Goal: Task Accomplishment & Management: Complete application form

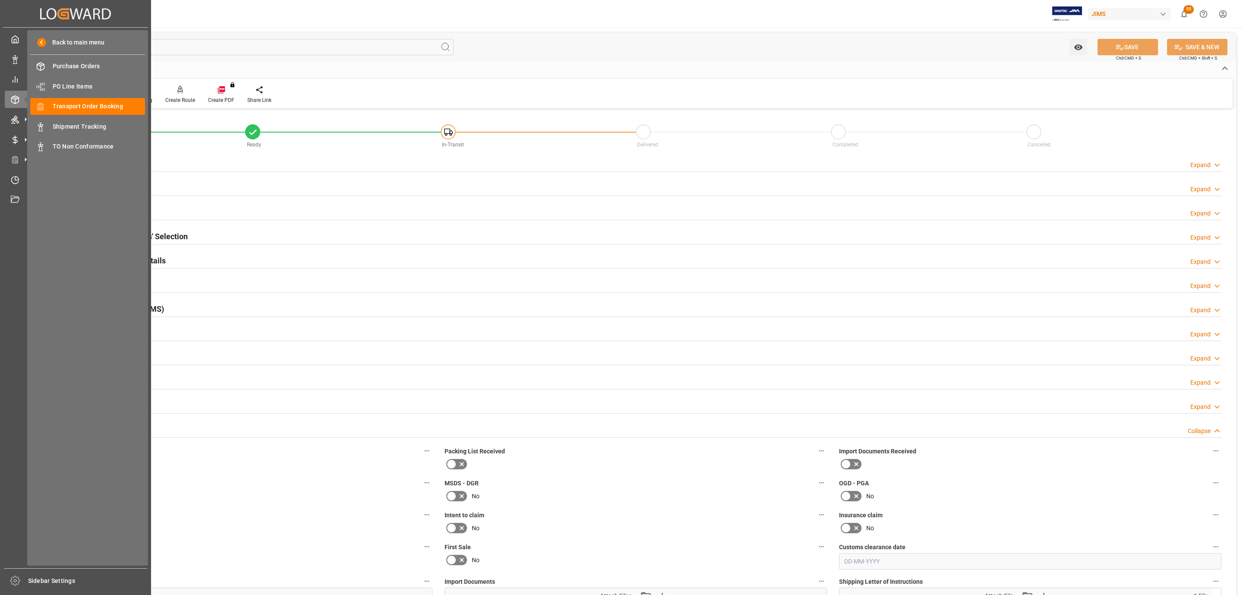
click at [105, 104] on span "Transport Order Booking" at bounding box center [99, 106] width 93 height 9
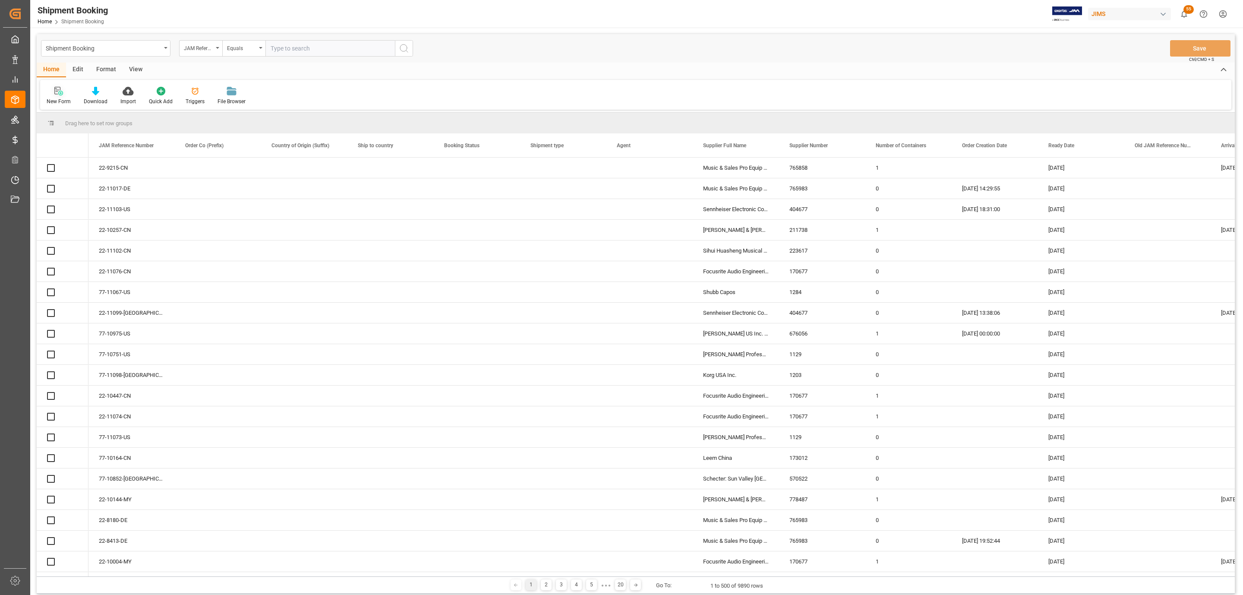
click at [56, 93] on icon at bounding box center [58, 91] width 9 height 9
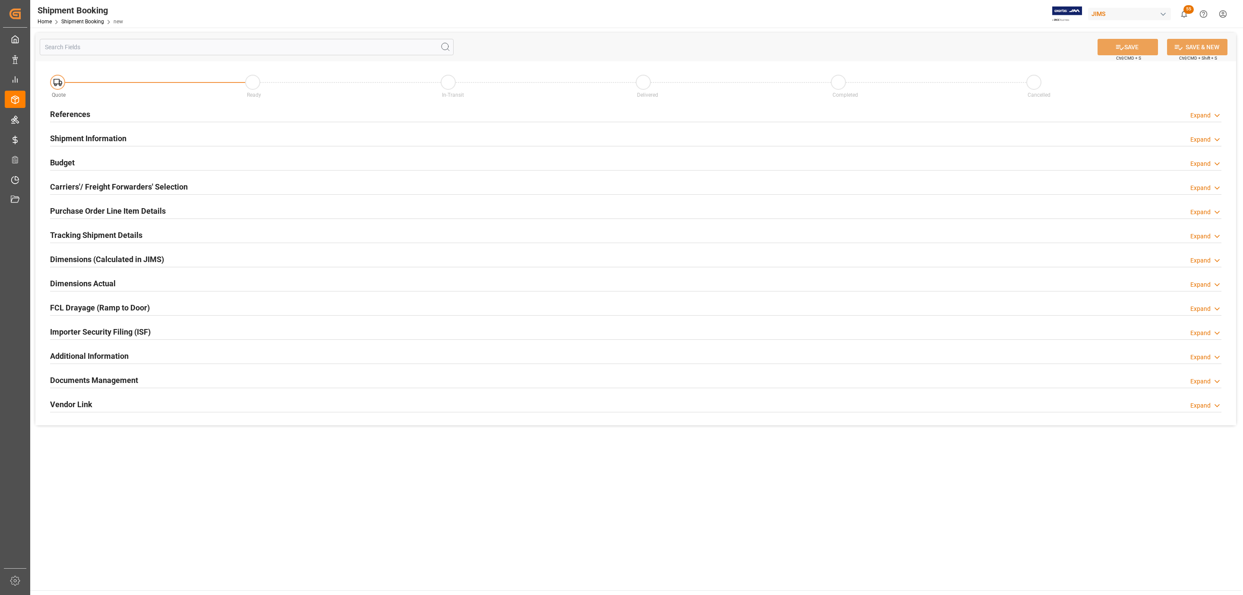
click at [144, 112] on div "References Expand" at bounding box center [635, 113] width 1171 height 16
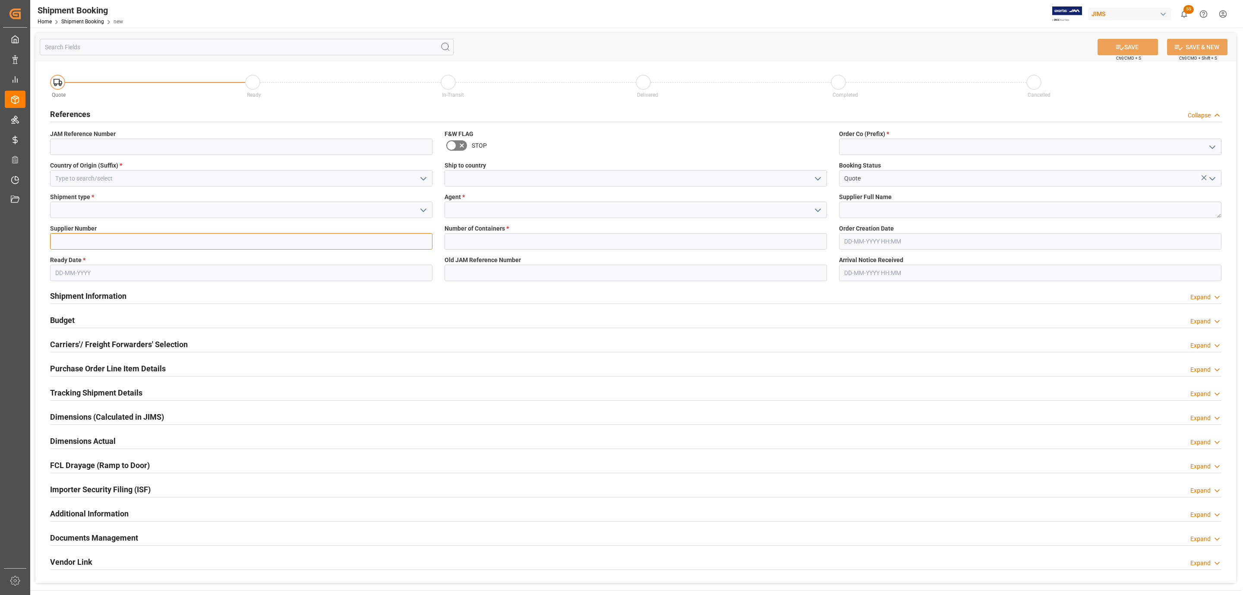
click at [85, 238] on input at bounding box center [241, 241] width 382 height 16
paste input "234299"
type input "234299"
click at [421, 207] on icon "open menu" at bounding box center [423, 210] width 10 height 10
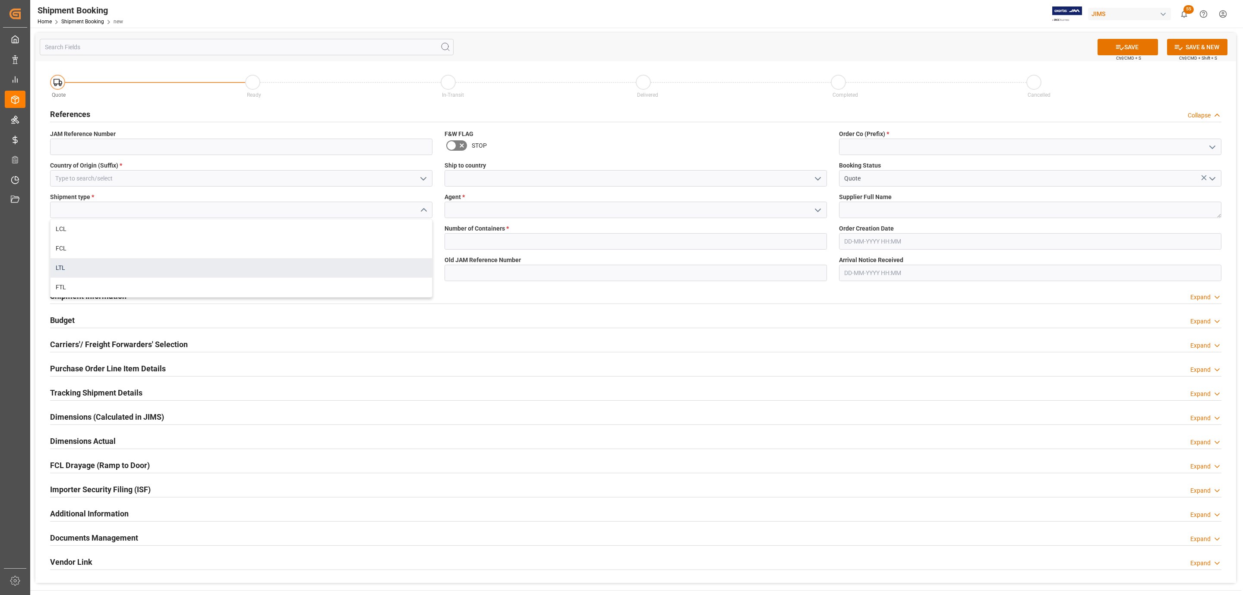
click at [76, 260] on div "LTL" at bounding box center [240, 267] width 381 height 19
type input "LTL"
click at [74, 271] on input "text" at bounding box center [241, 272] width 382 height 16
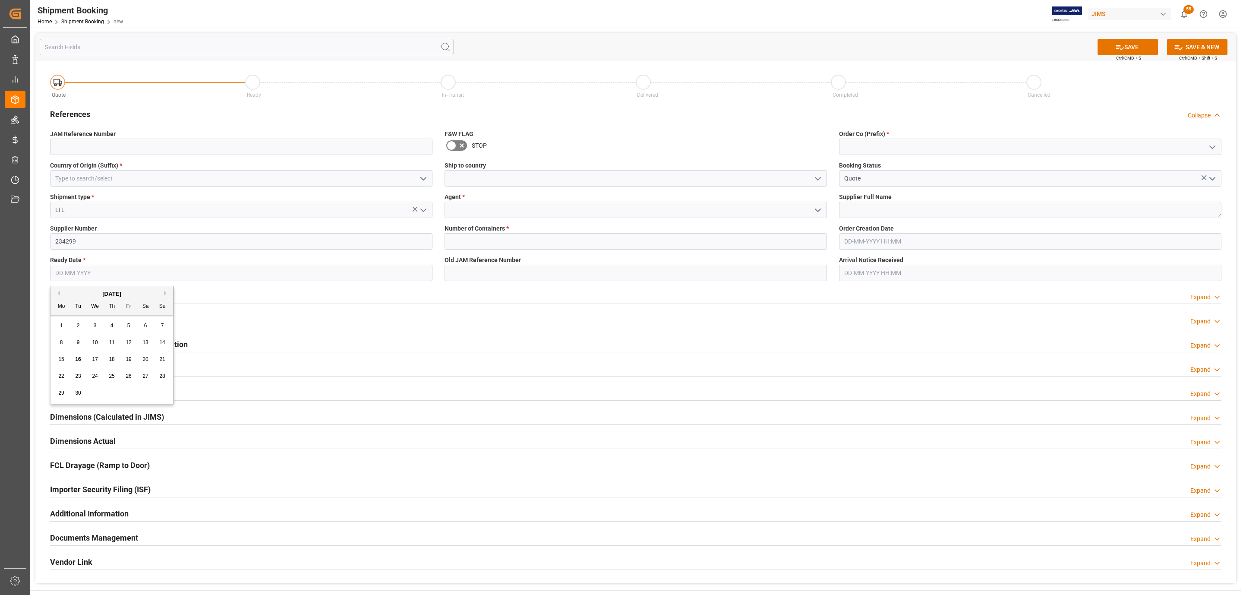
click at [96, 294] on div "[DATE]" at bounding box center [111, 294] width 123 height 9
click at [114, 359] on span "18" at bounding box center [112, 359] width 6 height 6
type input "[DATE]"
click at [138, 180] on input at bounding box center [241, 178] width 382 height 16
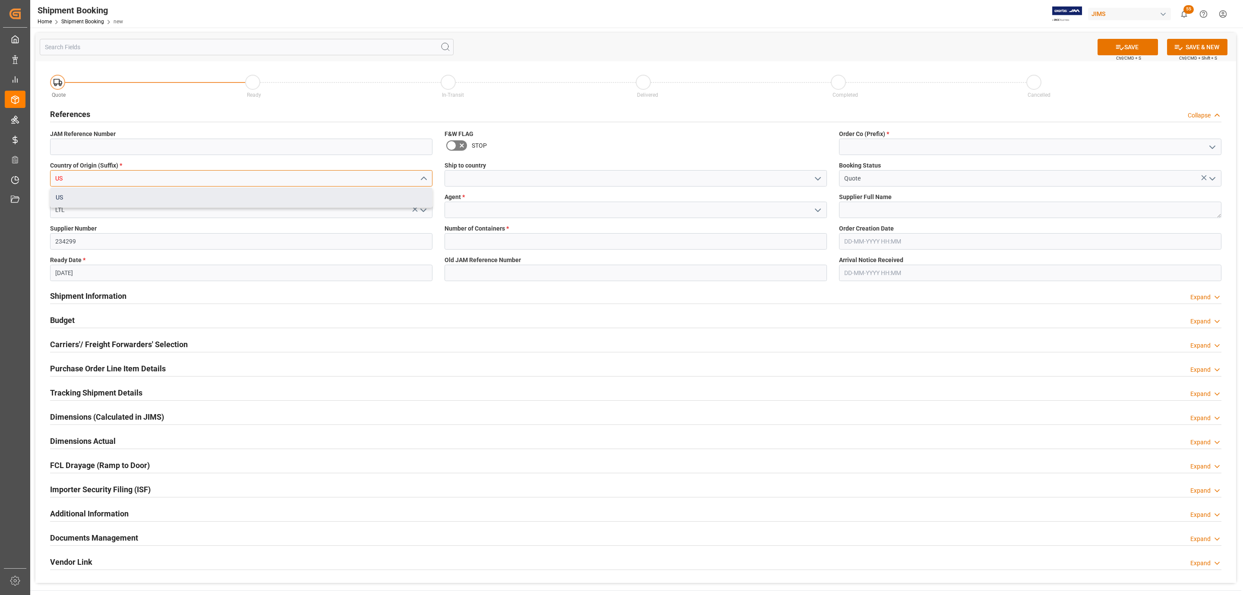
click at [81, 198] on div "US" at bounding box center [240, 197] width 381 height 19
type input "US"
click at [818, 175] on icon "open menu" at bounding box center [817, 178] width 10 height 10
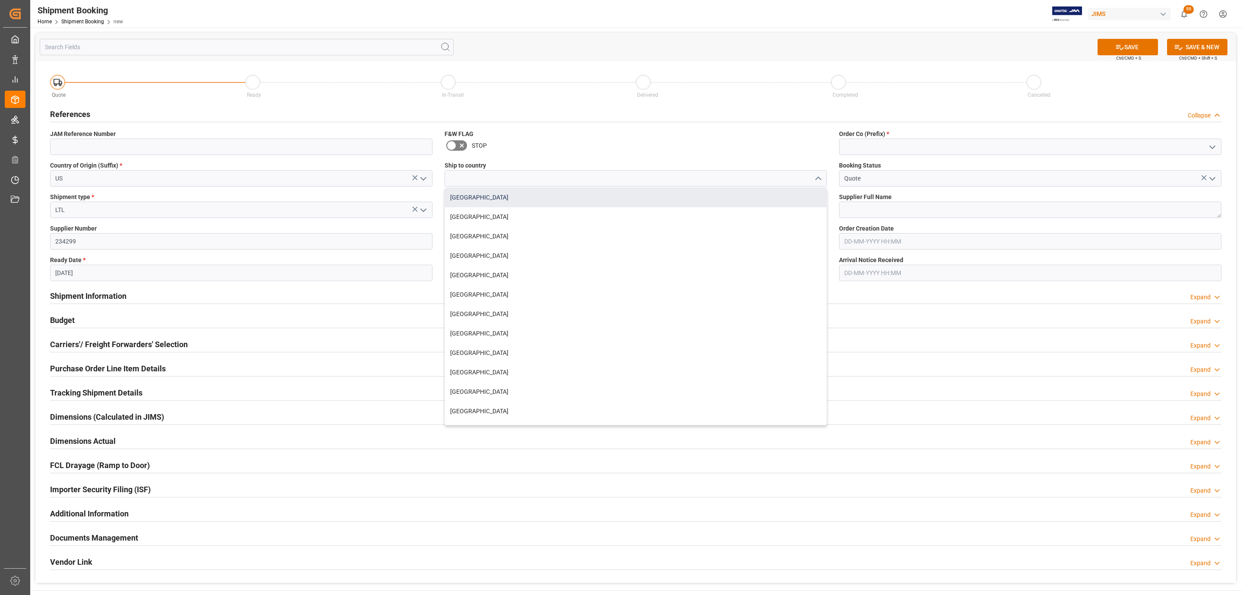
click at [549, 193] on div "[GEOGRAPHIC_DATA]" at bounding box center [635, 197] width 381 height 19
type input "[GEOGRAPHIC_DATA]"
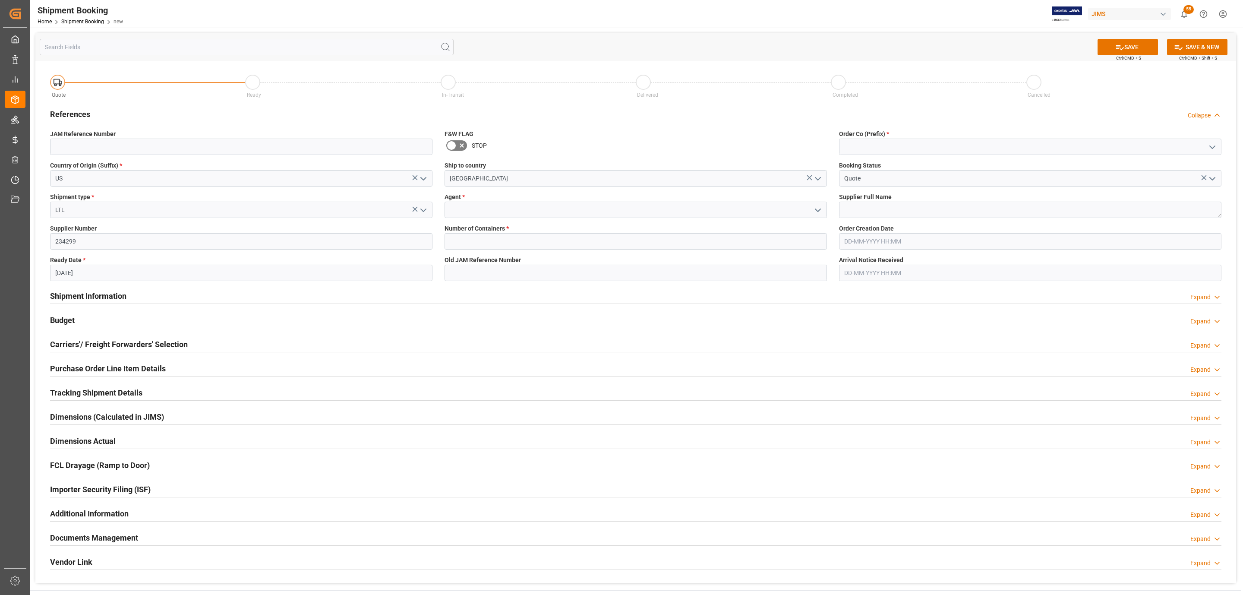
click at [817, 211] on polyline "open menu" at bounding box center [817, 210] width 5 height 3
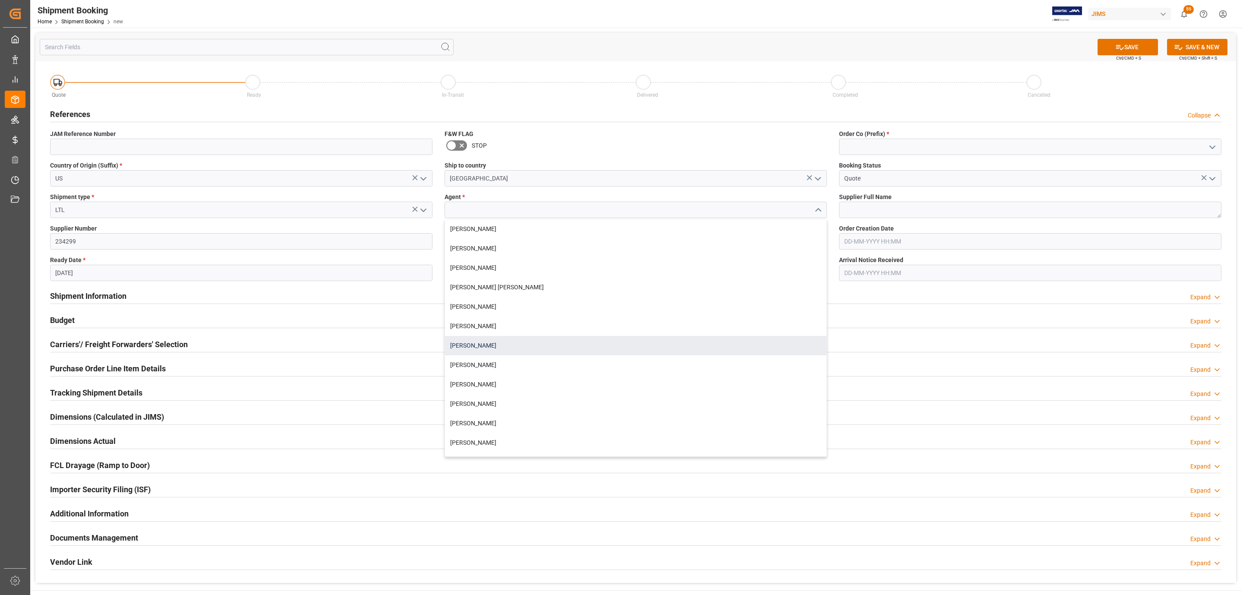
click at [492, 341] on div "[PERSON_NAME]" at bounding box center [635, 345] width 381 height 19
type input "[PERSON_NAME]"
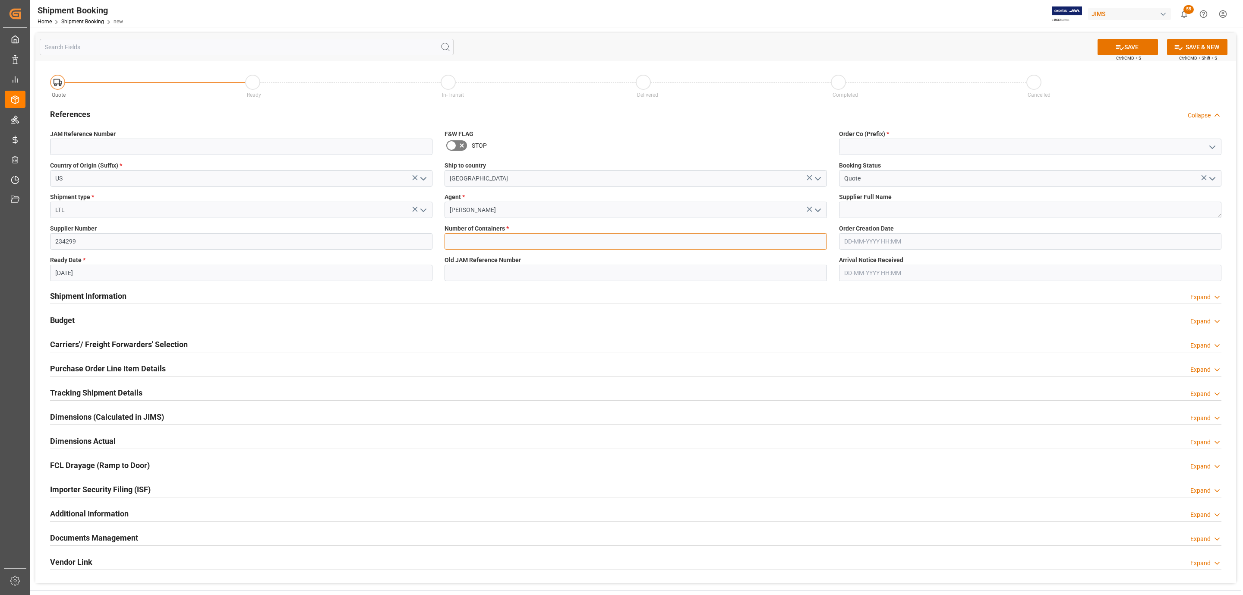
click at [510, 245] on input "text" at bounding box center [635, 241] width 382 height 16
type input "0"
click at [1211, 144] on icon "open menu" at bounding box center [1212, 147] width 10 height 10
click at [975, 190] on div "77" at bounding box center [1029, 185] width 381 height 19
type input "77"
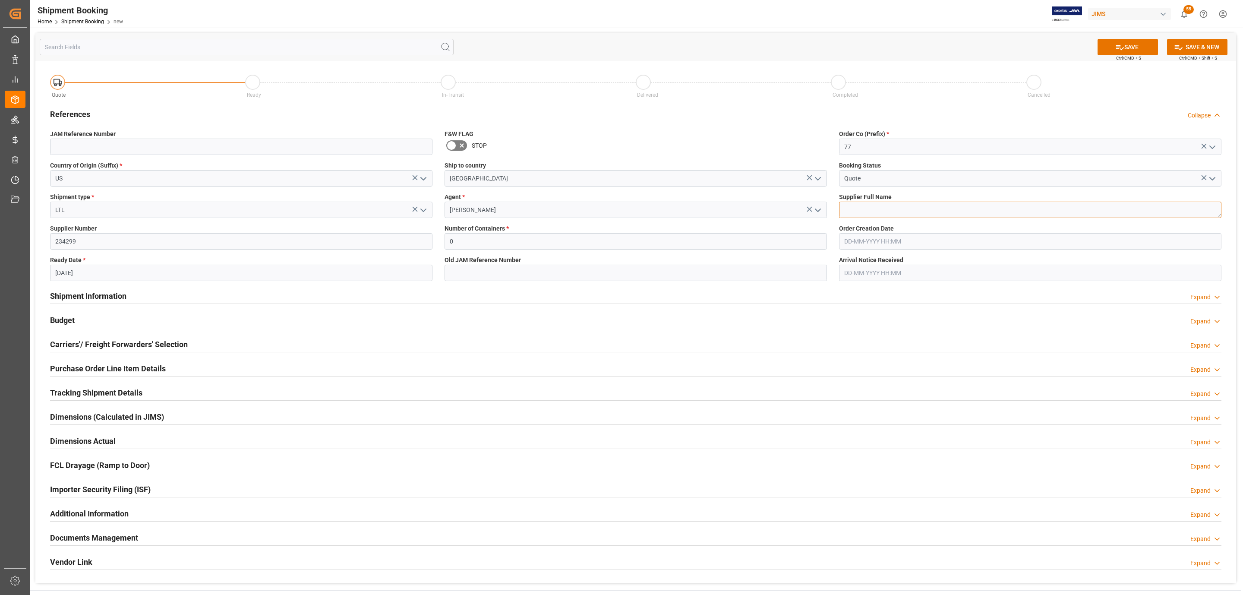
click at [905, 213] on textarea at bounding box center [1030, 209] width 382 height 16
paste textarea "Chauvet ([GEOGRAPHIC_DATA])"
type textarea "Chauvet ([GEOGRAPHIC_DATA])"
click at [1130, 50] on button "SAVE" at bounding box center [1127, 47] width 60 height 16
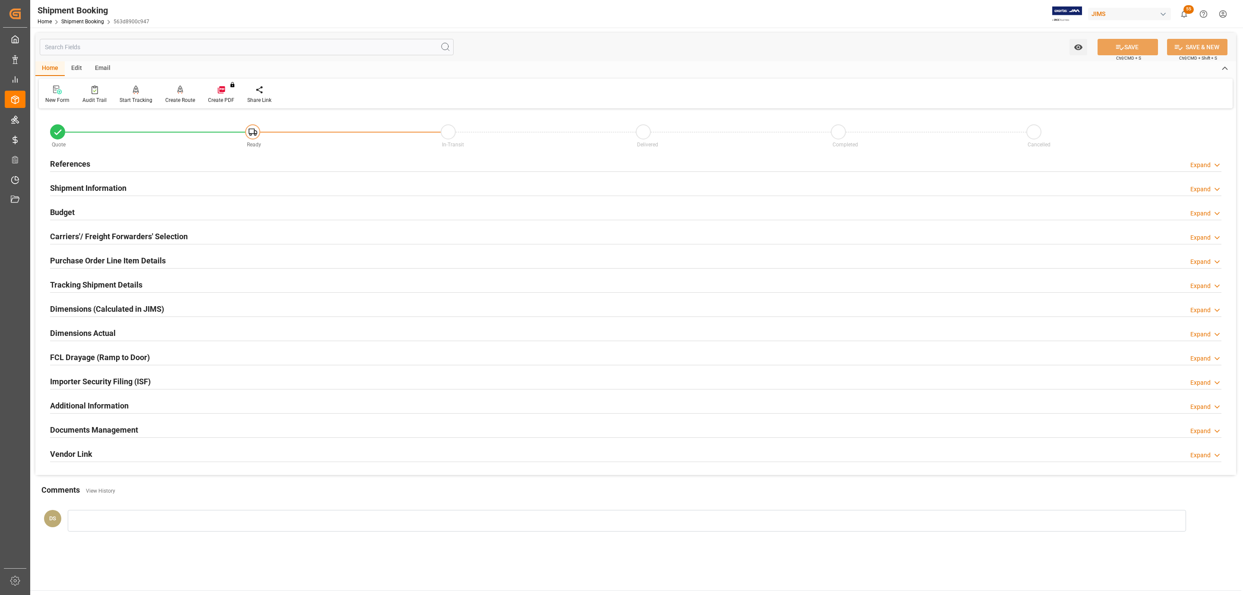
click at [104, 231] on h2 "Carriers'/ Freight Forwarders' Selection" at bounding box center [119, 236] width 138 height 12
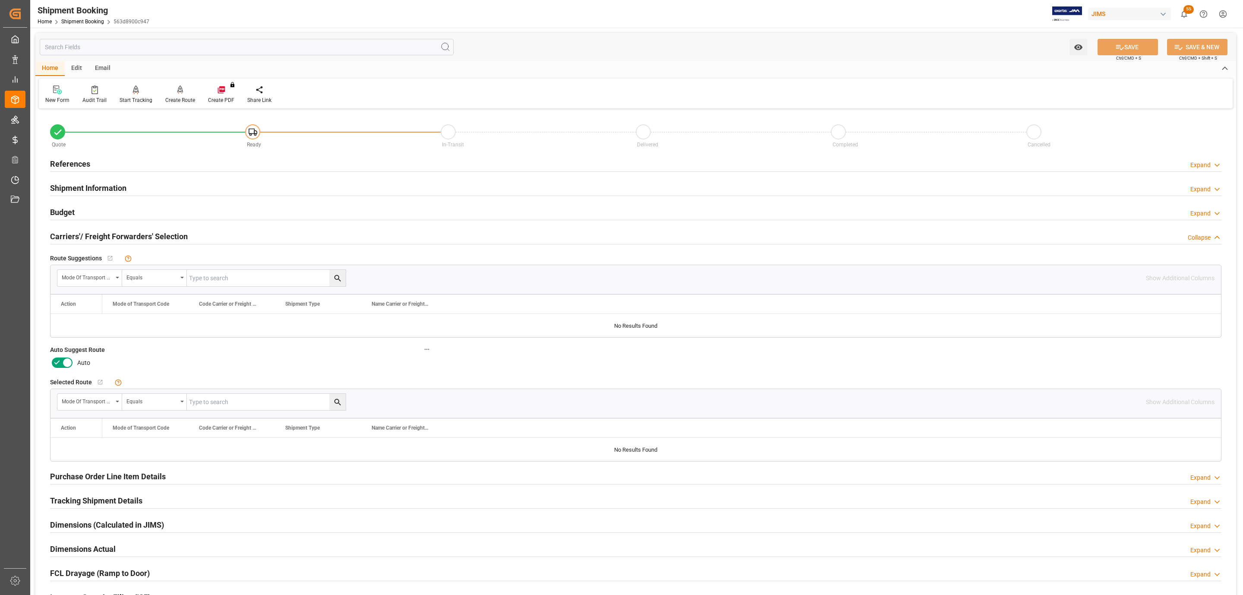
click at [66, 364] on icon at bounding box center [67, 362] width 10 height 10
click at [0, 0] on input "checkbox" at bounding box center [0, 0] width 0 height 0
click at [1156, 48] on button "SAVE" at bounding box center [1127, 47] width 60 height 16
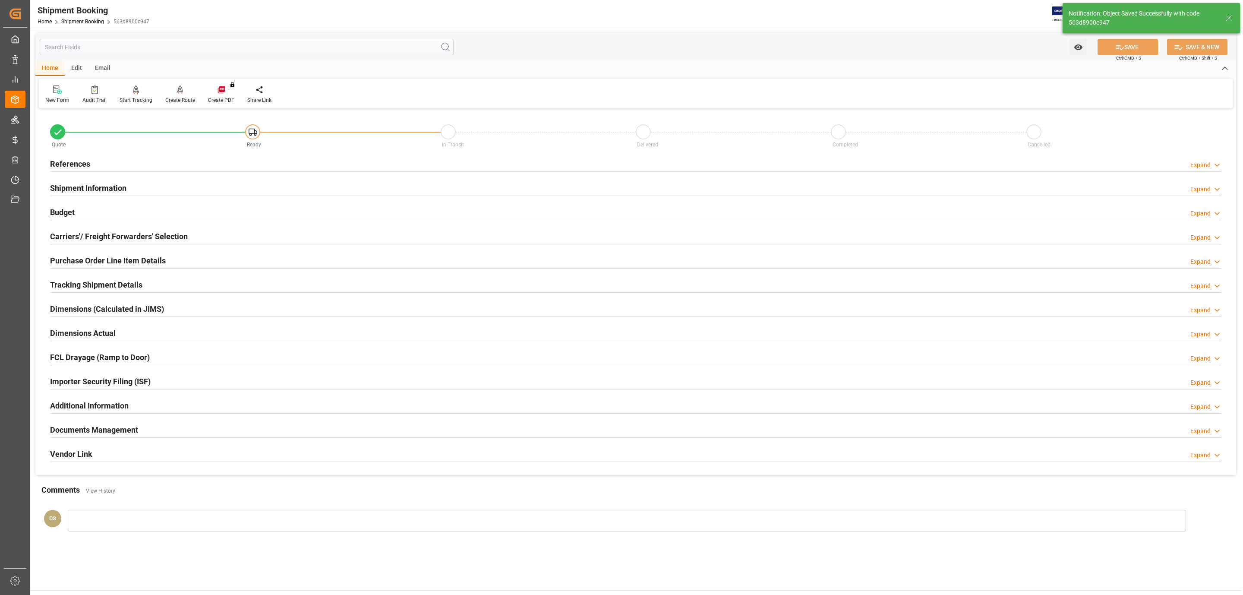
click at [121, 232] on h2 "Carriers'/ Freight Forwarders' Selection" at bounding box center [119, 236] width 138 height 12
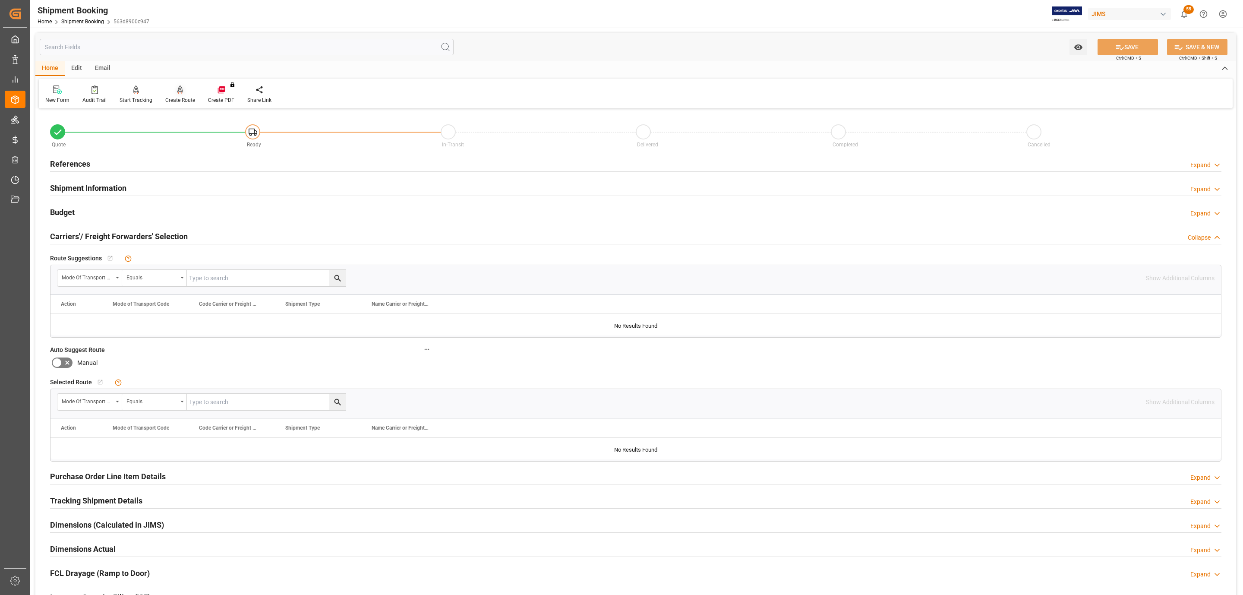
click at [177, 92] on icon at bounding box center [180, 89] width 6 height 9
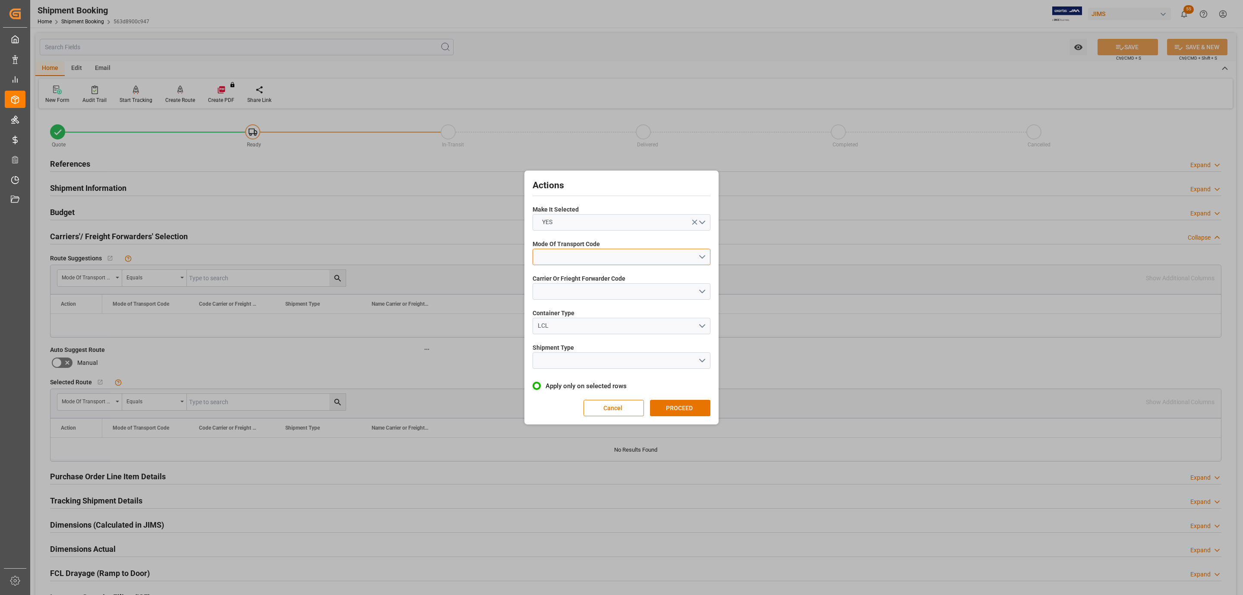
click at [576, 254] on button "open menu" at bounding box center [621, 257] width 178 height 16
click at [583, 289] on div "3- TRUCKR" at bounding box center [621, 295] width 177 height 18
click at [583, 289] on button "open menu" at bounding box center [621, 291] width 178 height 16
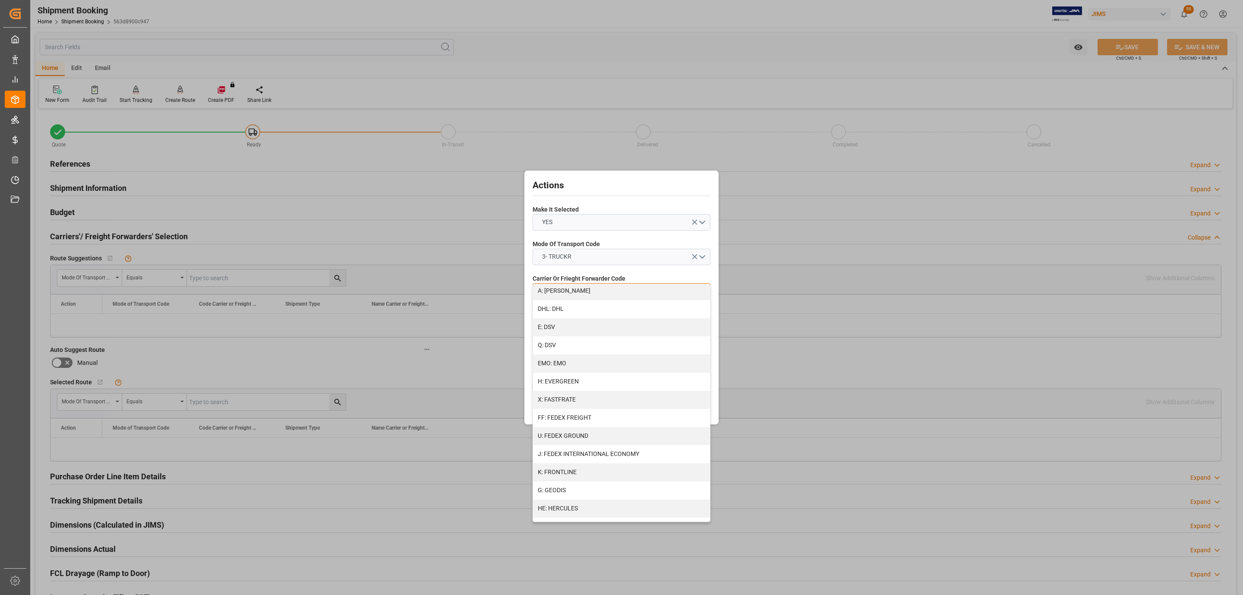
scroll to position [259, 0]
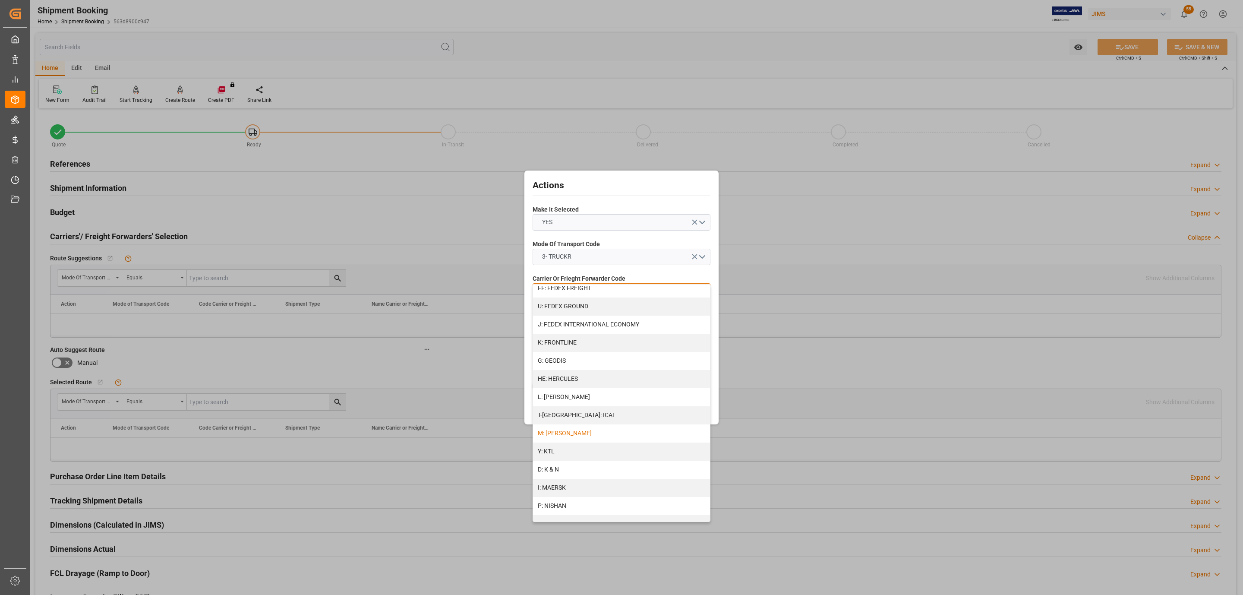
click at [580, 431] on div "M: KEENA" at bounding box center [621, 433] width 177 height 18
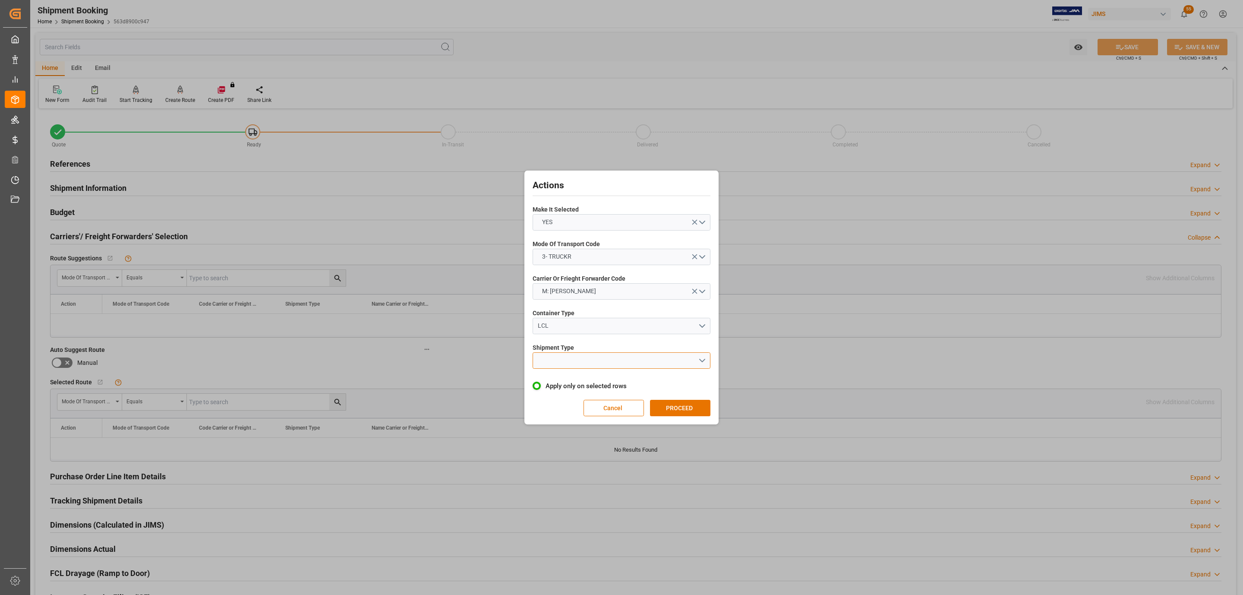
click at [580, 367] on button "open menu" at bounding box center [621, 360] width 178 height 16
click at [580, 367] on div "LTL" at bounding box center [621, 362] width 177 height 18
drag, startPoint x: 672, startPoint y: 395, endPoint x: 677, endPoint y: 398, distance: 5.8
click at [675, 397] on div "Actions Make It Selected YES Mode Of Transport Code 3- TRUCKR Carrier Or Friegh…" at bounding box center [621, 297] width 190 height 249
click at [681, 401] on button "PROCEED" at bounding box center [680, 408] width 60 height 16
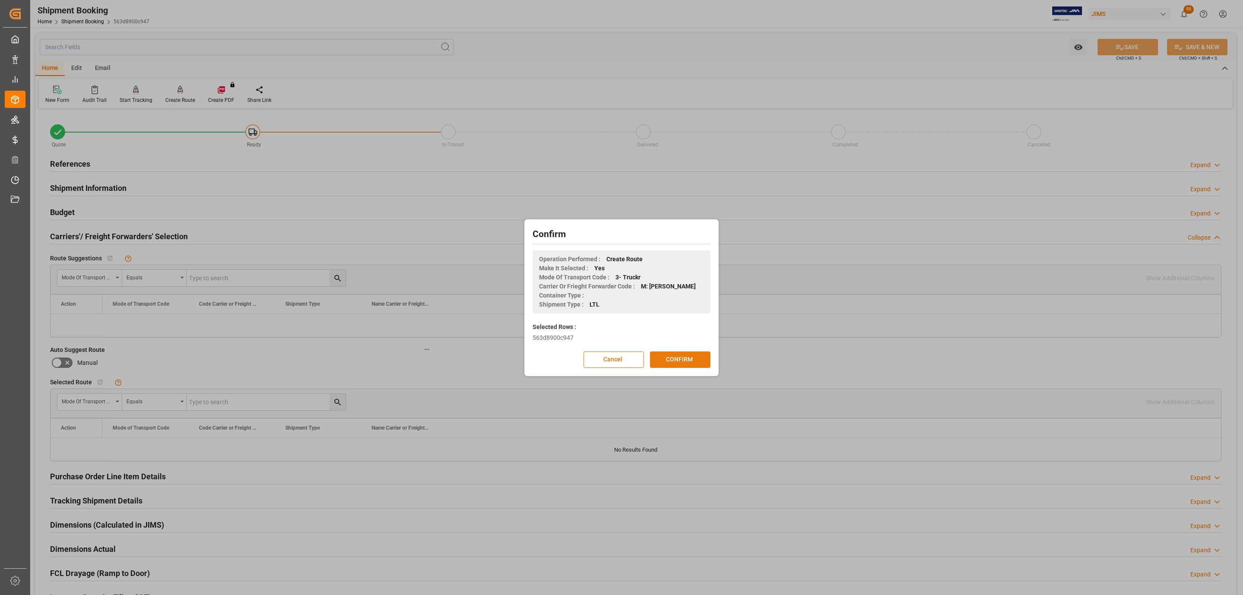
click at [696, 362] on button "CONFIRM" at bounding box center [680, 359] width 60 height 16
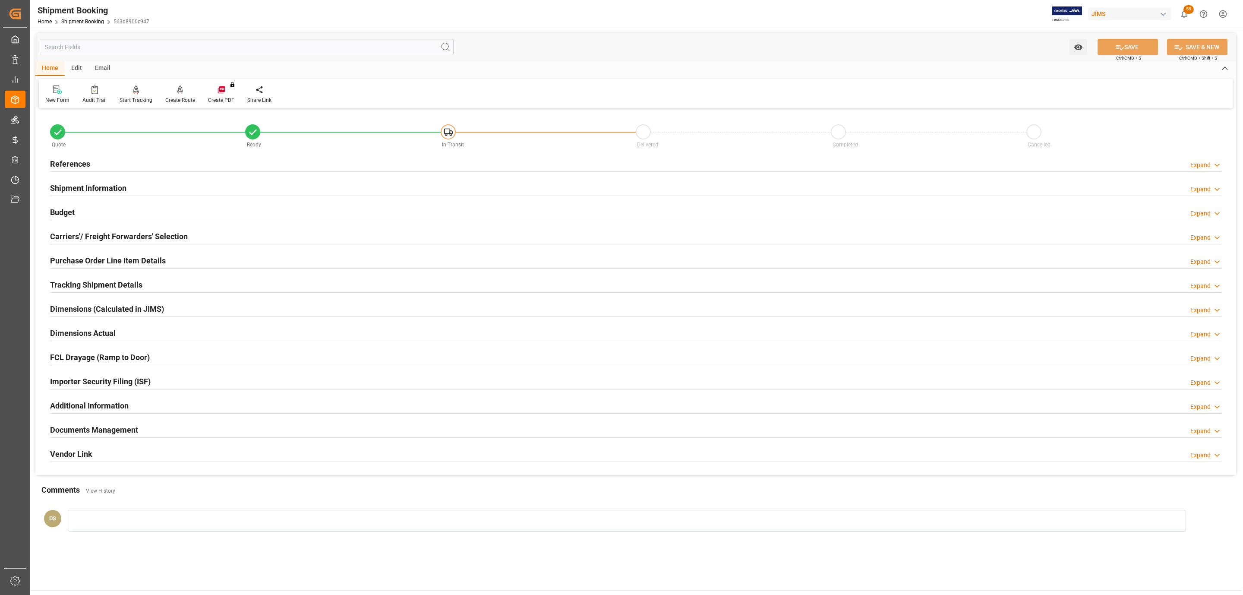
click at [105, 236] on h2 "Carriers'/ Freight Forwarders' Selection" at bounding box center [119, 236] width 138 height 12
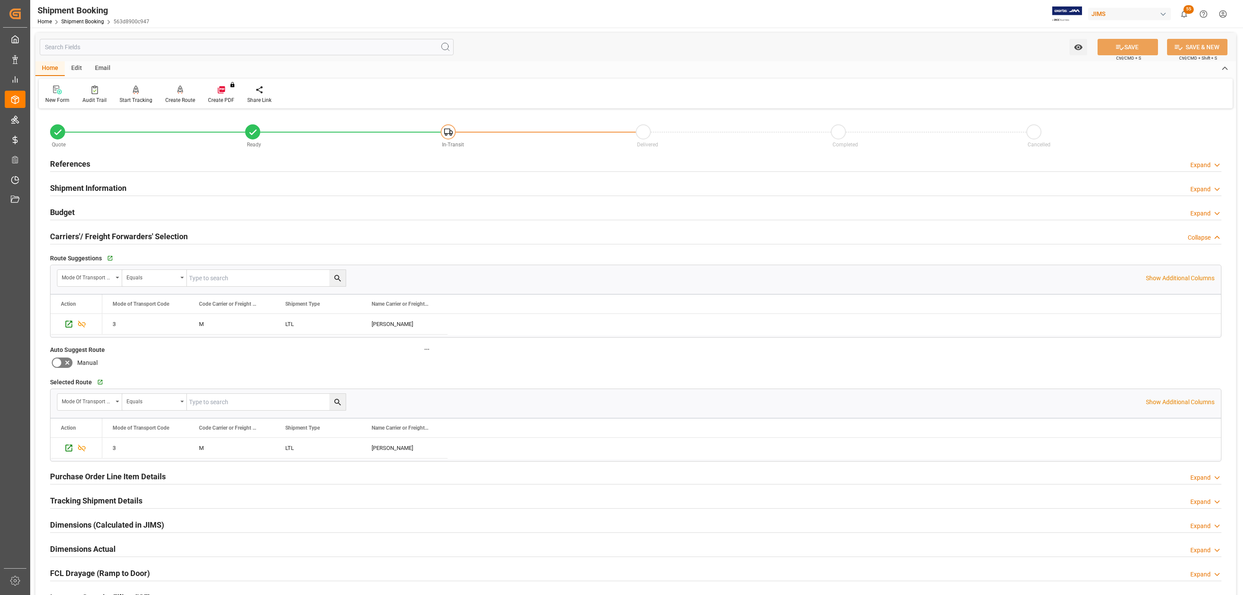
click at [105, 236] on h2 "Carriers'/ Freight Forwarders' Selection" at bounding box center [119, 236] width 138 height 12
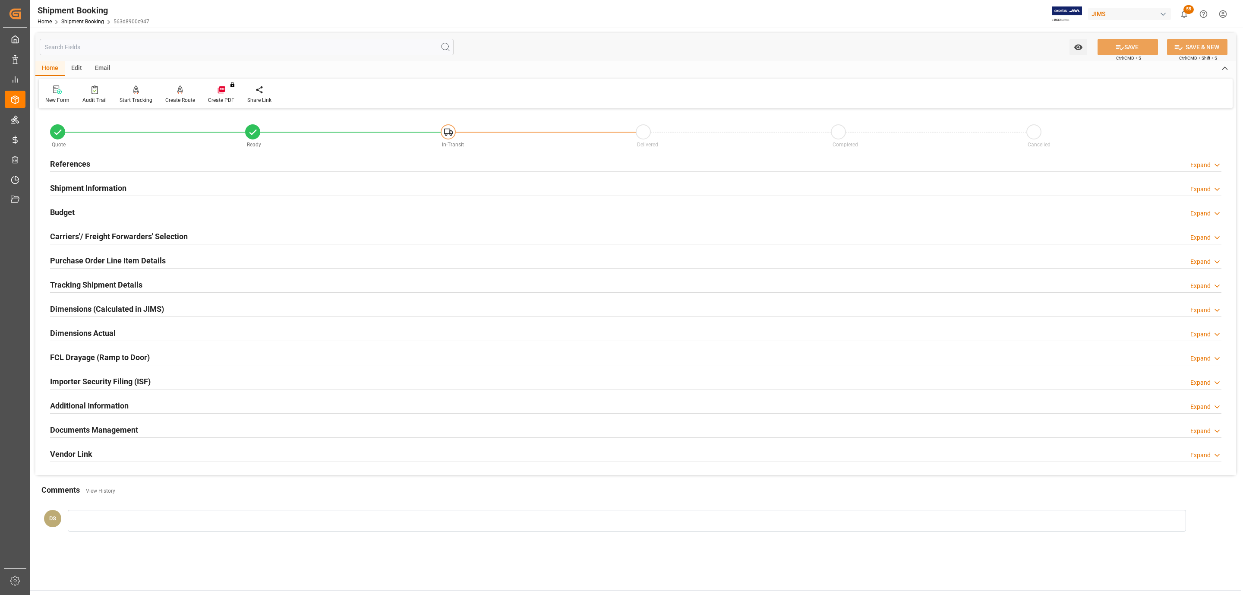
click at [92, 208] on div "Budget Expand" at bounding box center [635, 211] width 1171 height 16
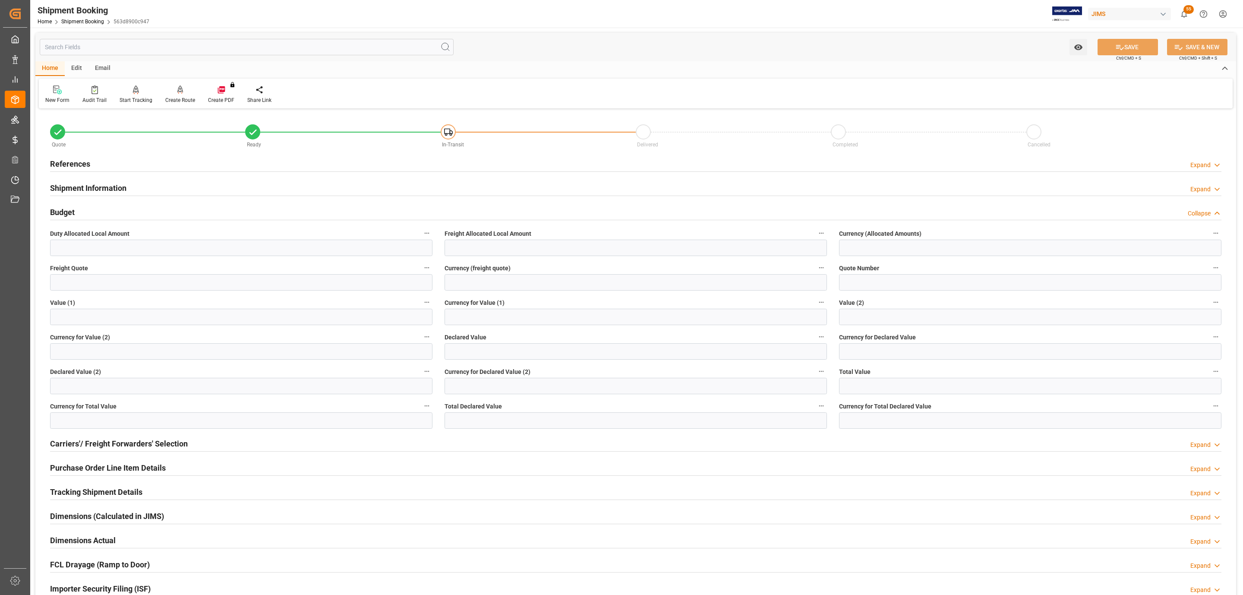
click at [92, 208] on div "Budget Collapse" at bounding box center [635, 211] width 1171 height 16
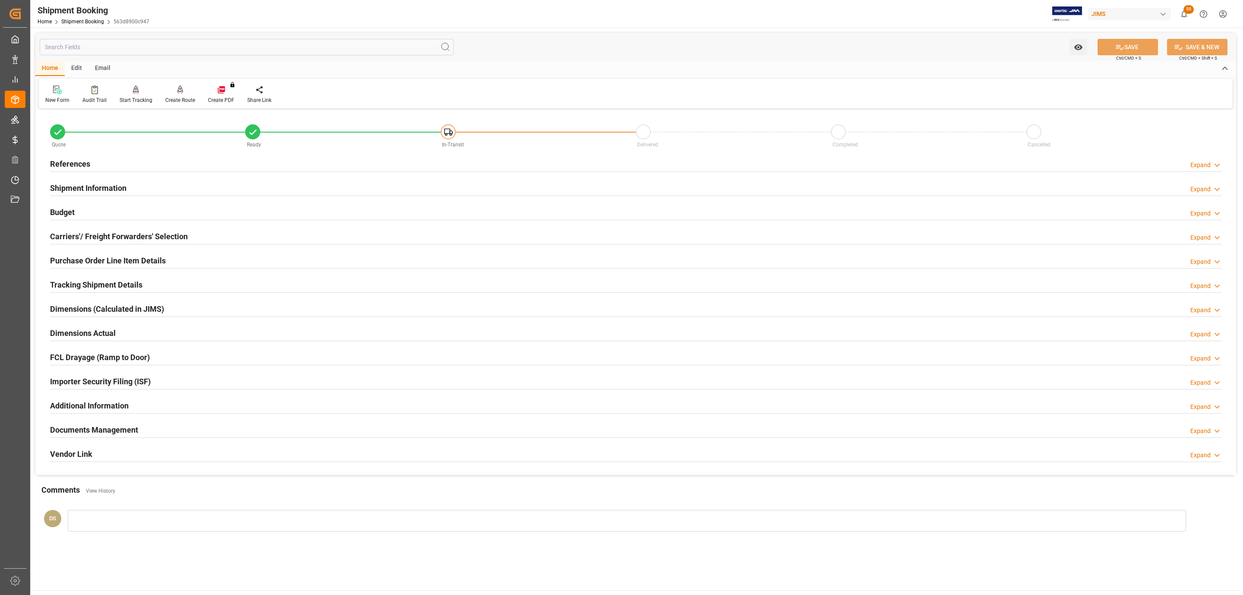
click at [92, 159] on div "References Expand" at bounding box center [635, 163] width 1171 height 16
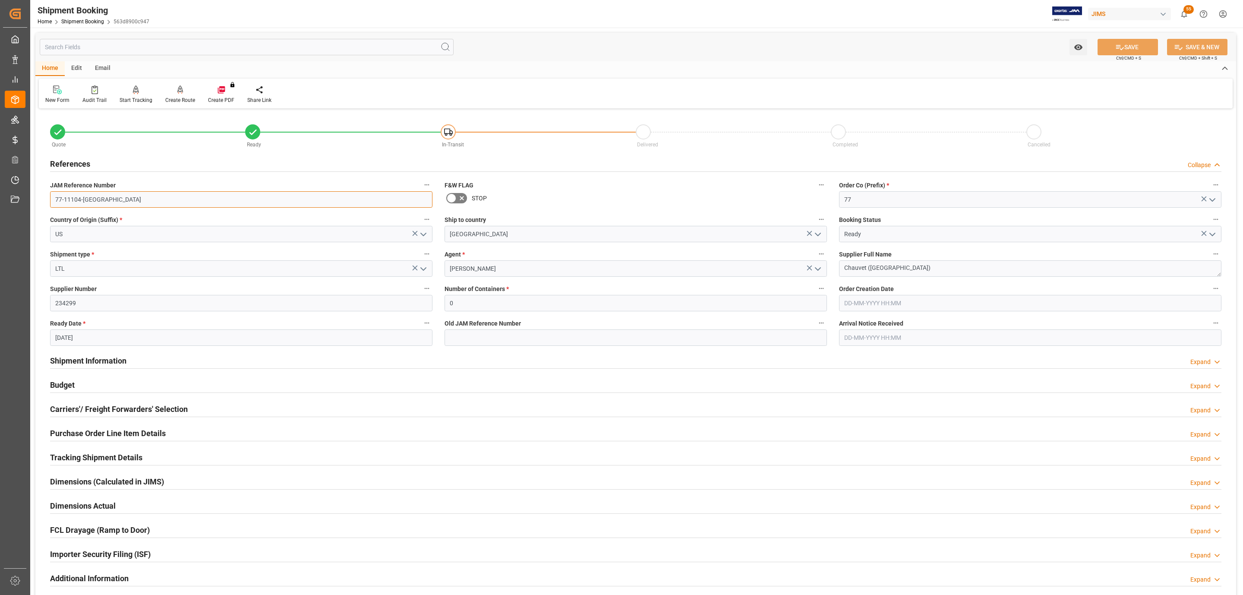
click at [107, 196] on input "77-11104-[GEOGRAPHIC_DATA]" at bounding box center [241, 199] width 382 height 16
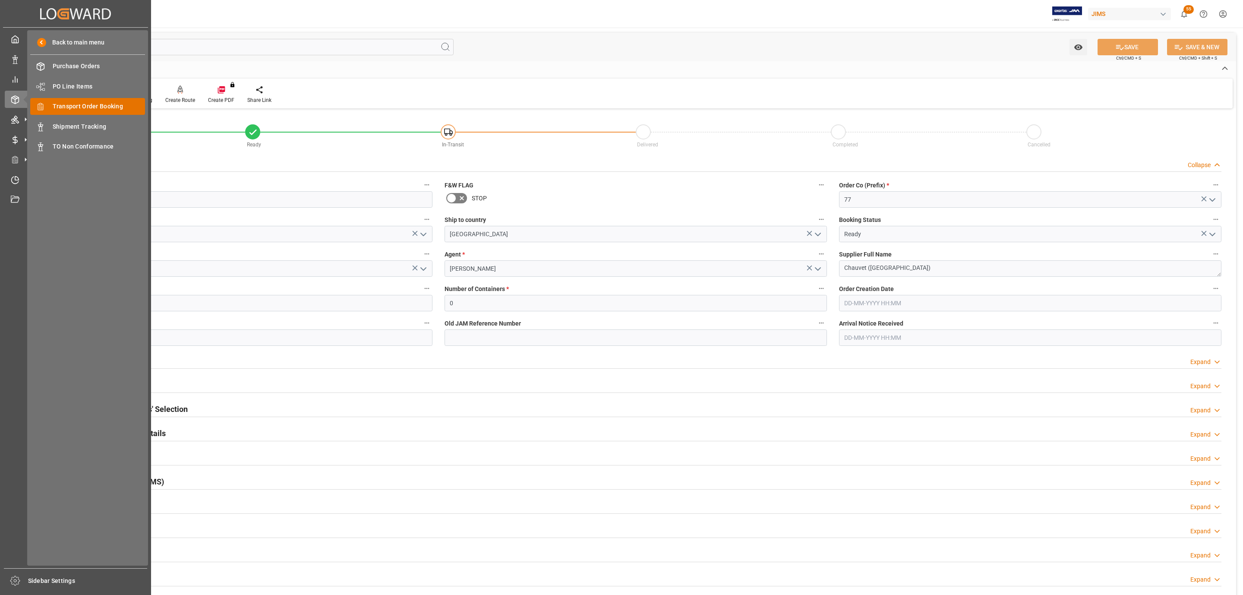
click at [105, 106] on span "Transport Order Booking" at bounding box center [99, 106] width 93 height 9
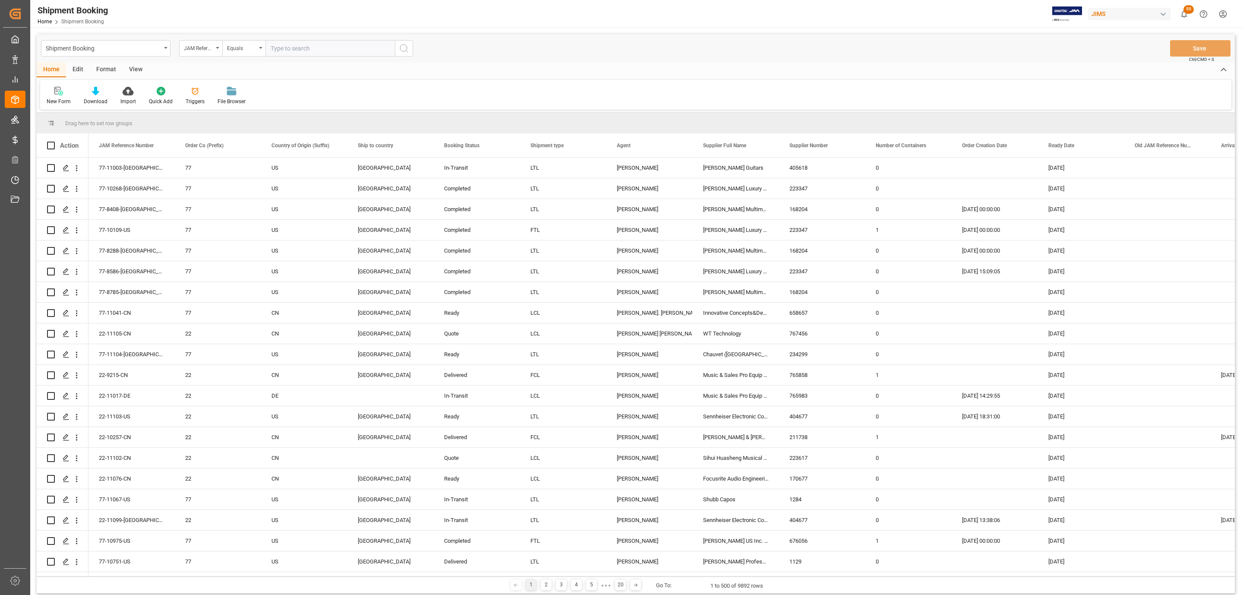
paste input "77-10284-CN"
type input "77-10284-CN"
click at [411, 48] on button "search button" at bounding box center [404, 48] width 18 height 16
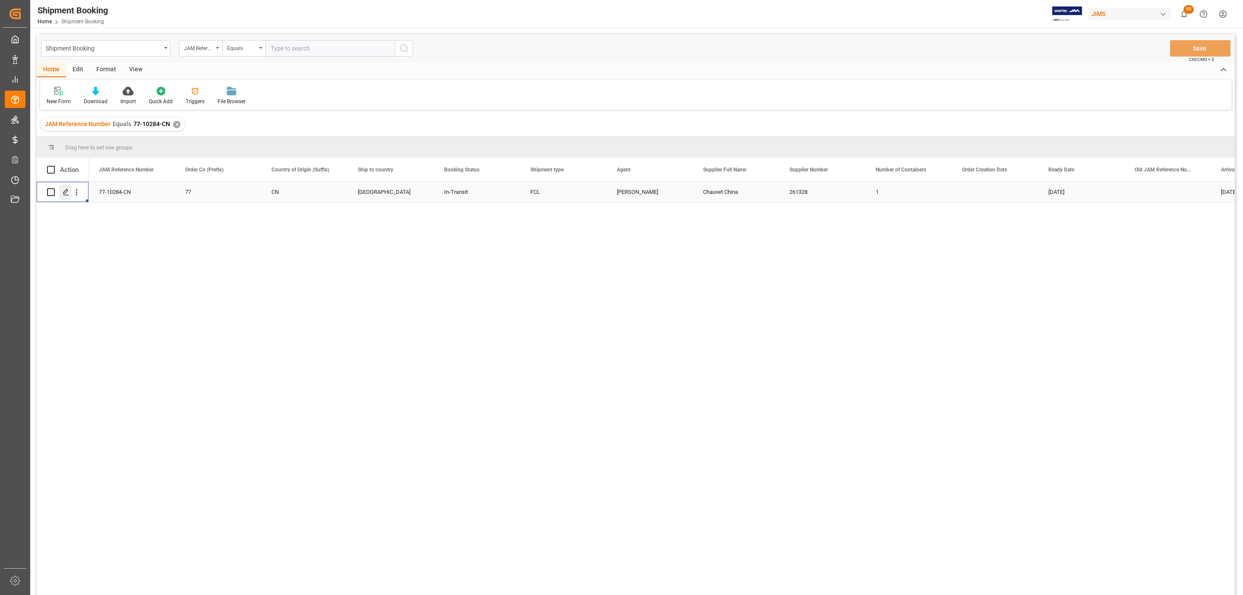
click at [65, 196] on div "Press SPACE to select this row." at bounding box center [65, 192] width 13 height 16
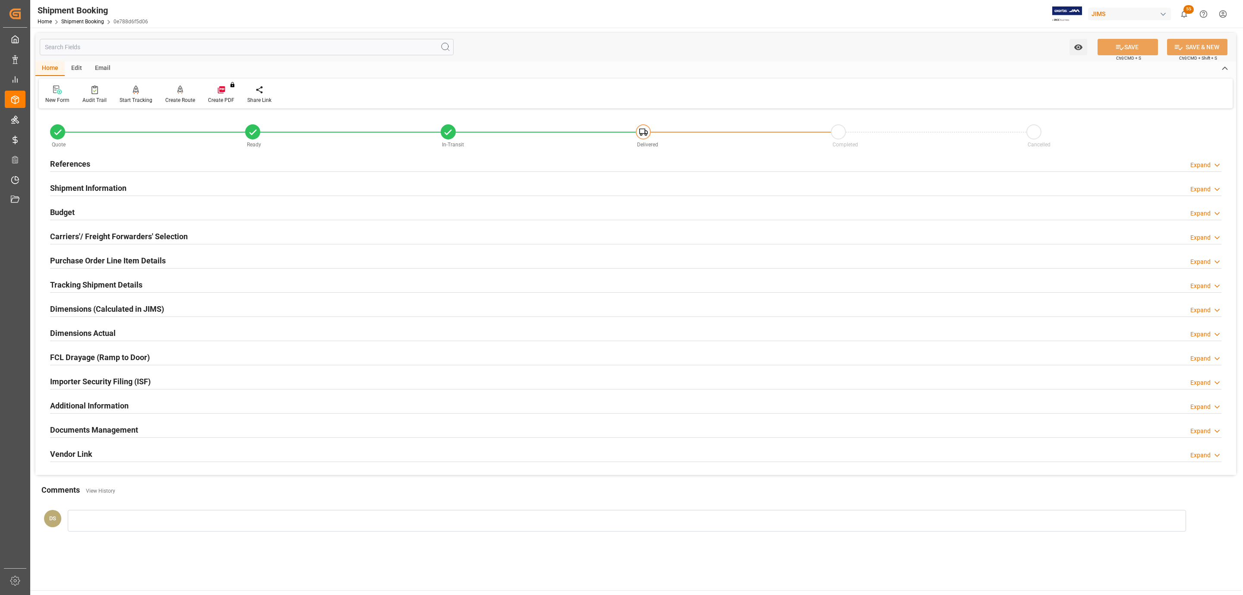
click at [170, 434] on div "Documents Management Expand" at bounding box center [635, 429] width 1171 height 16
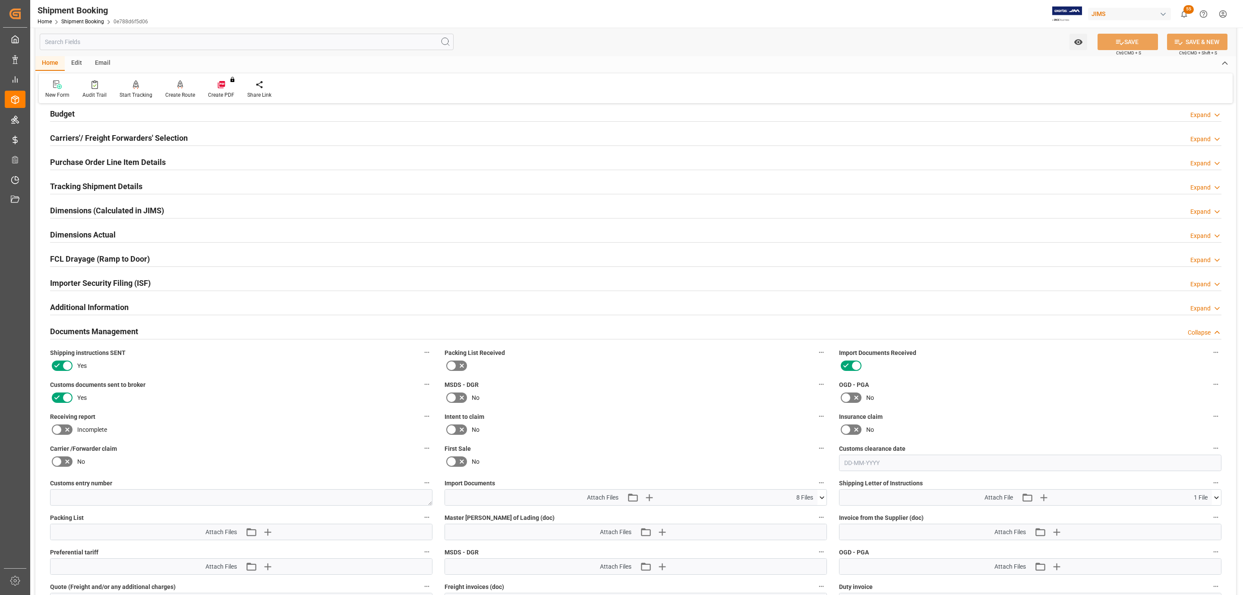
scroll to position [259, 0]
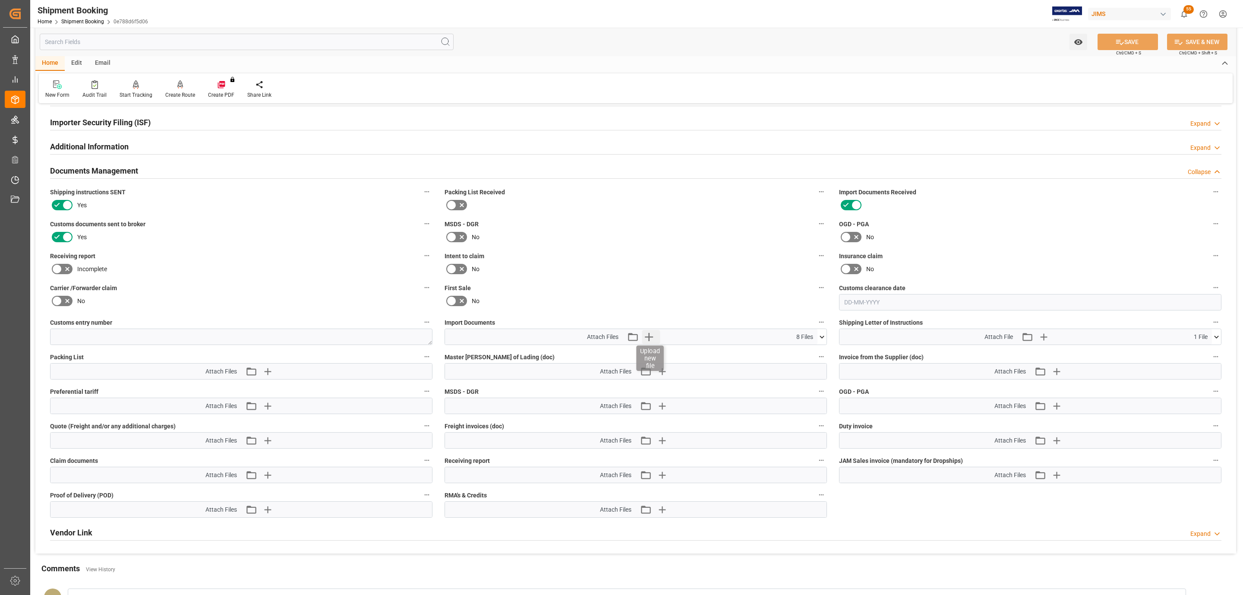
click at [654, 338] on icon "button" at bounding box center [649, 337] width 14 height 14
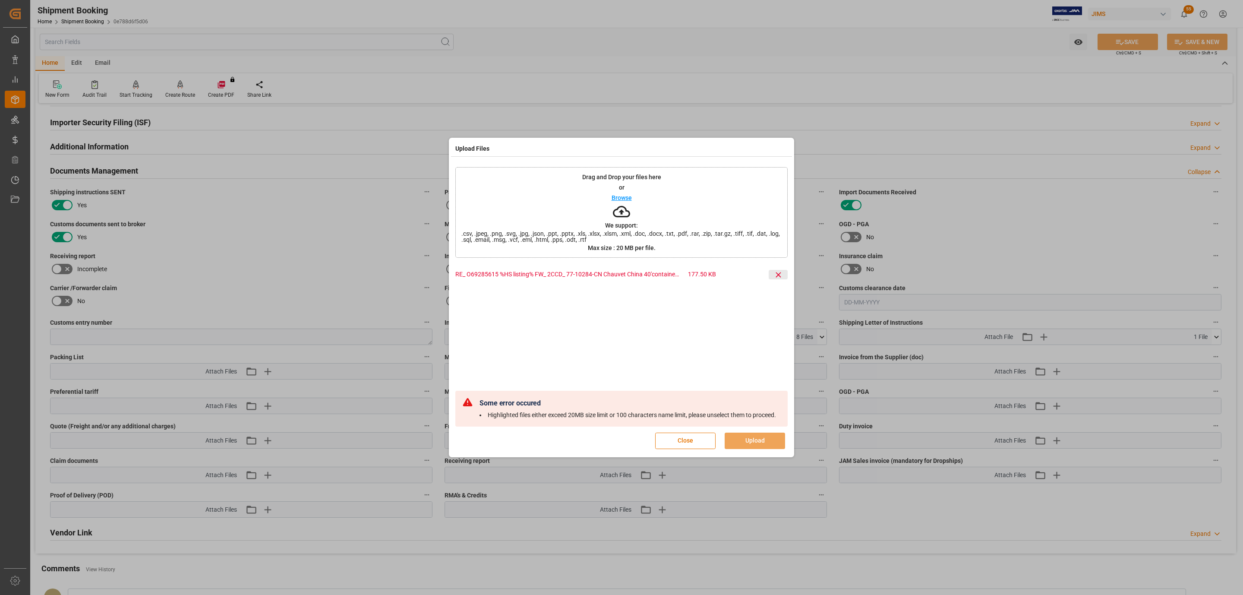
click at [775, 277] on icon at bounding box center [777, 274] width 5 height 5
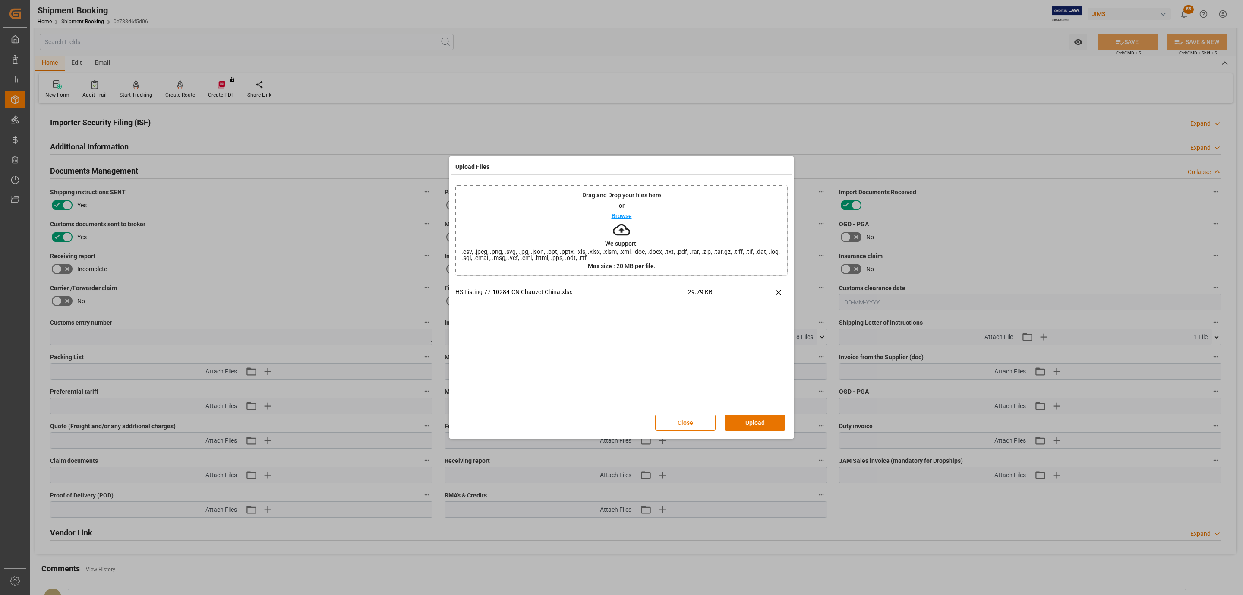
click at [750, 421] on button "Upload" at bounding box center [754, 422] width 60 height 16
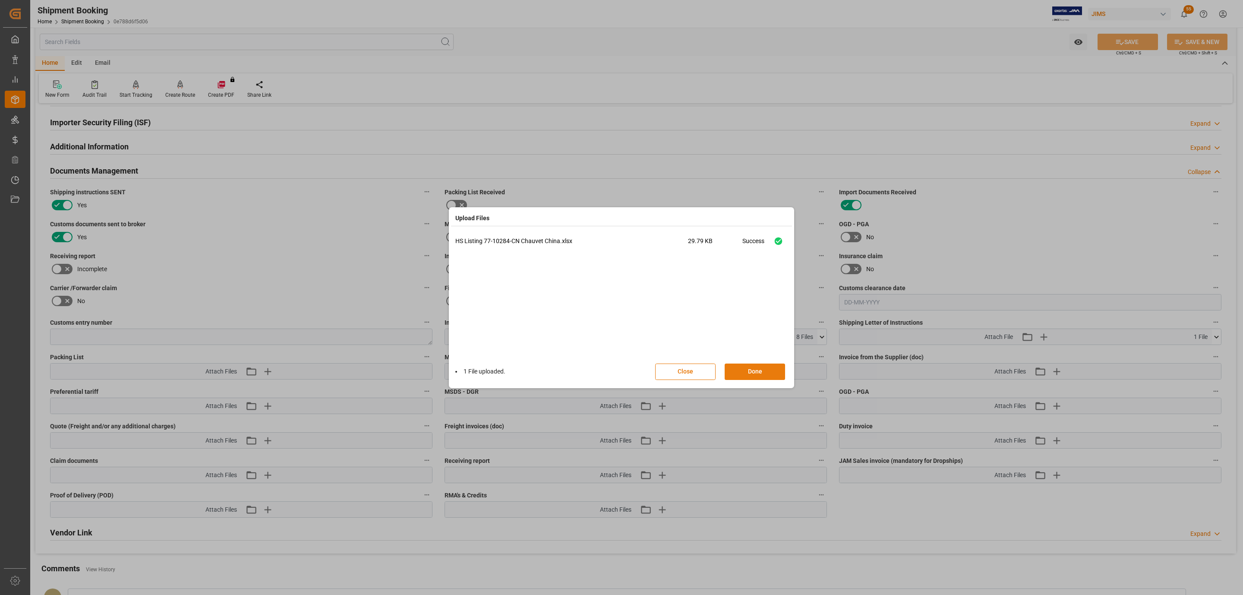
click at [748, 375] on button "Done" at bounding box center [754, 371] width 60 height 16
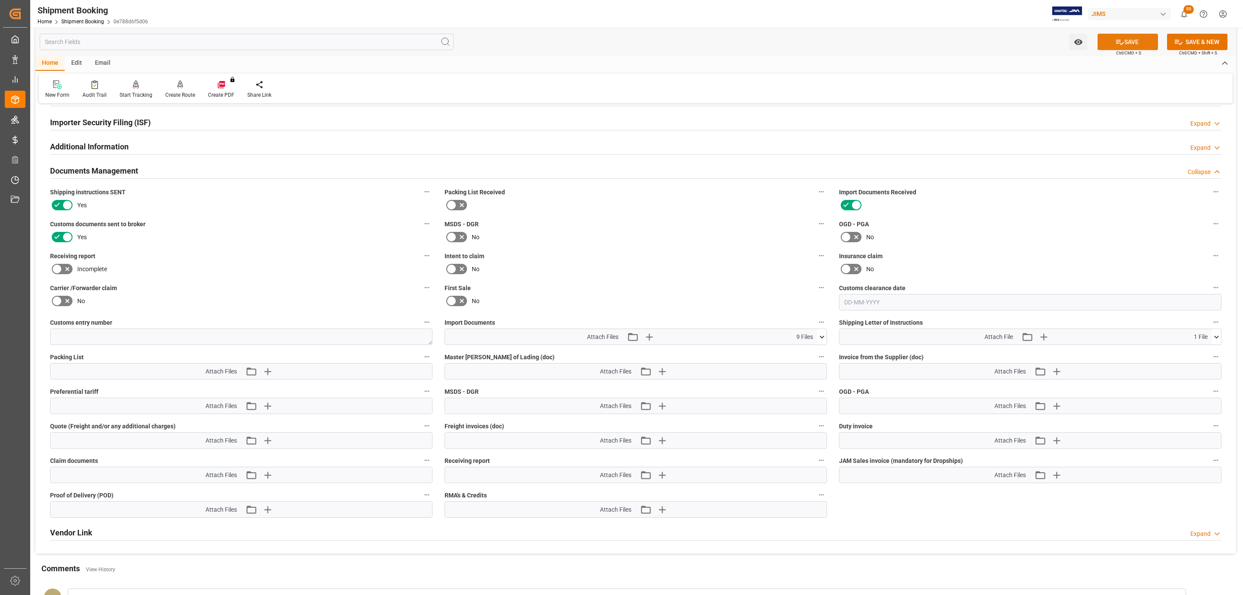
click at [1115, 46] on icon at bounding box center [1119, 42] width 9 height 9
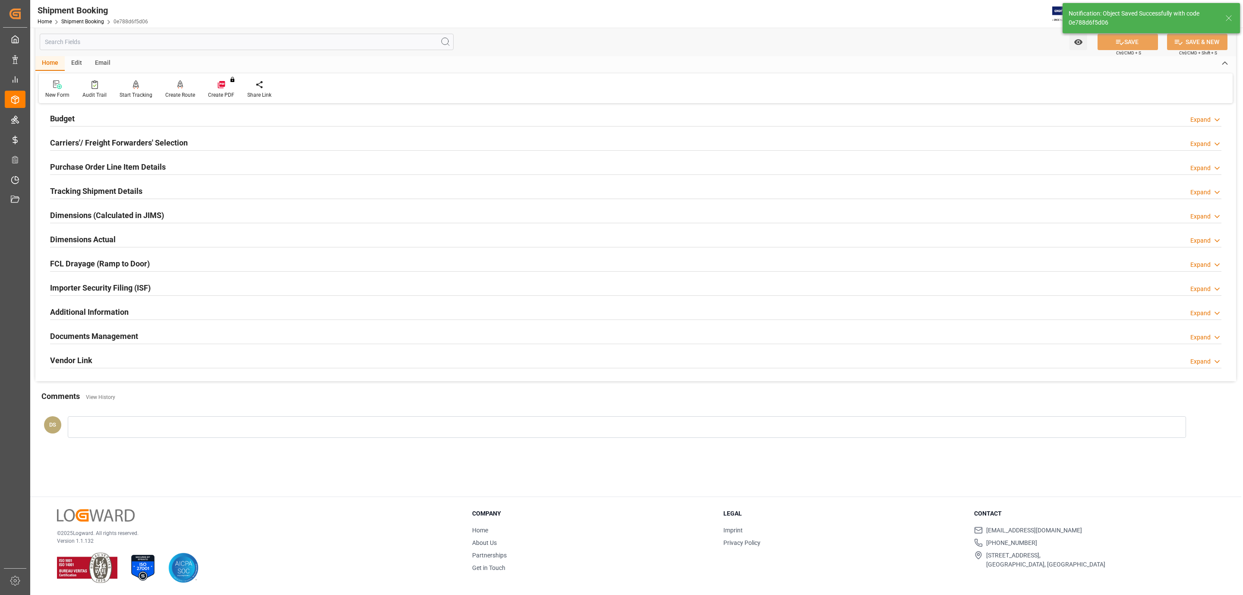
scroll to position [94, 0]
click at [96, 194] on h2 "Tracking Shipment Details" at bounding box center [96, 191] width 92 height 12
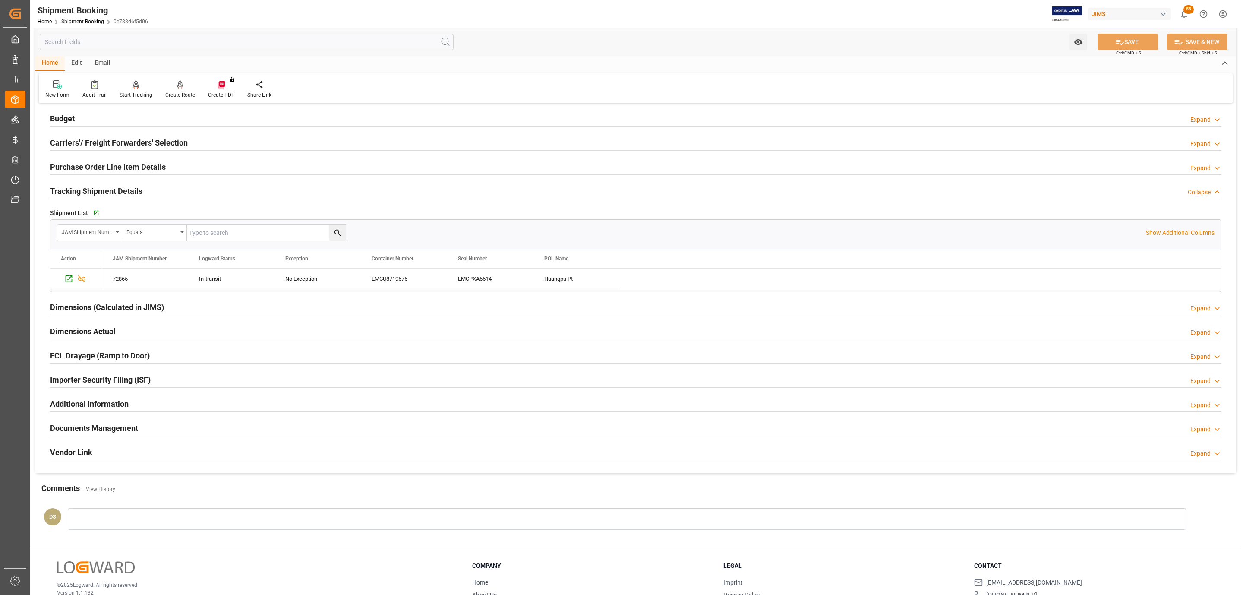
scroll to position [149, 0]
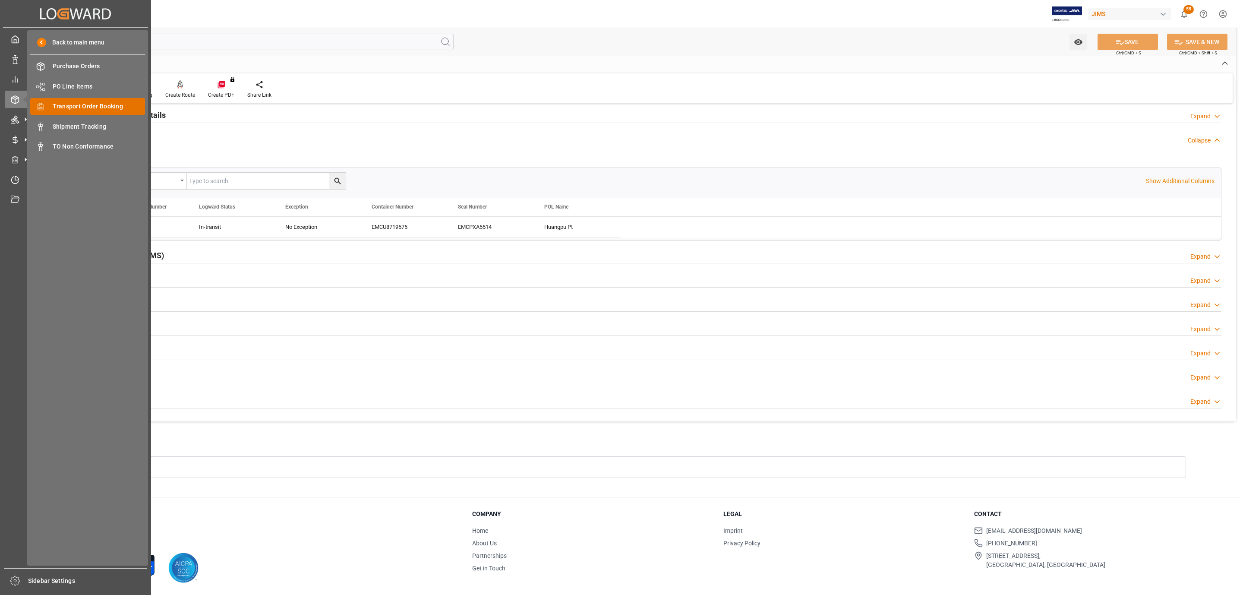
click at [83, 105] on span "Transport Order Booking" at bounding box center [99, 106] width 93 height 9
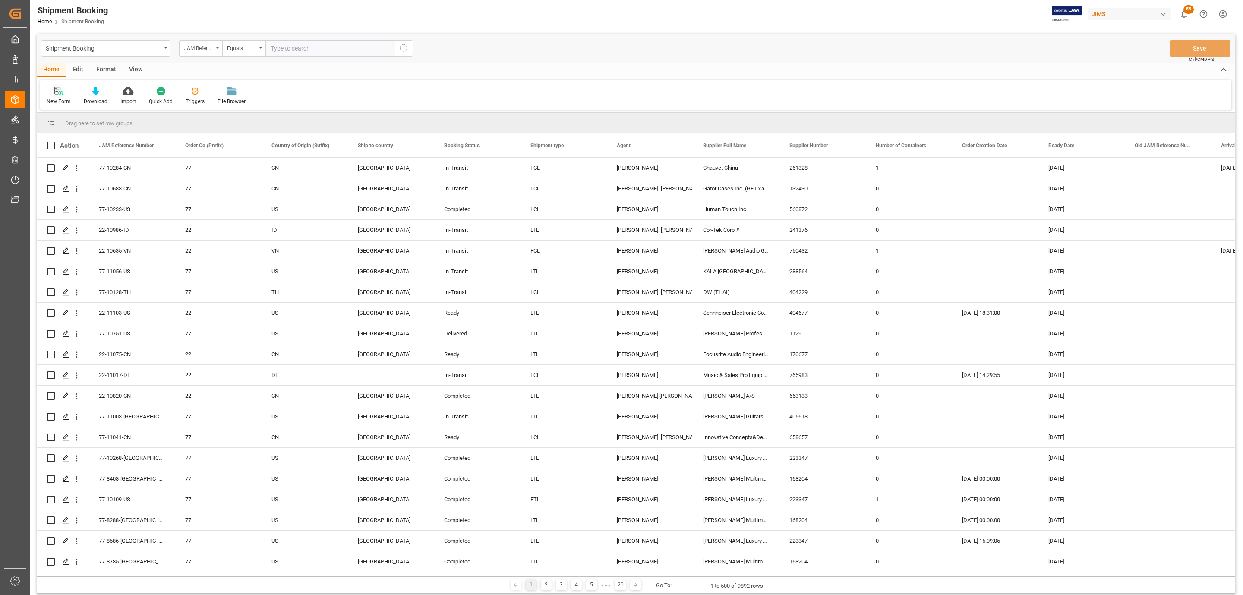
click at [52, 96] on div "New Form" at bounding box center [58, 95] width 37 height 19
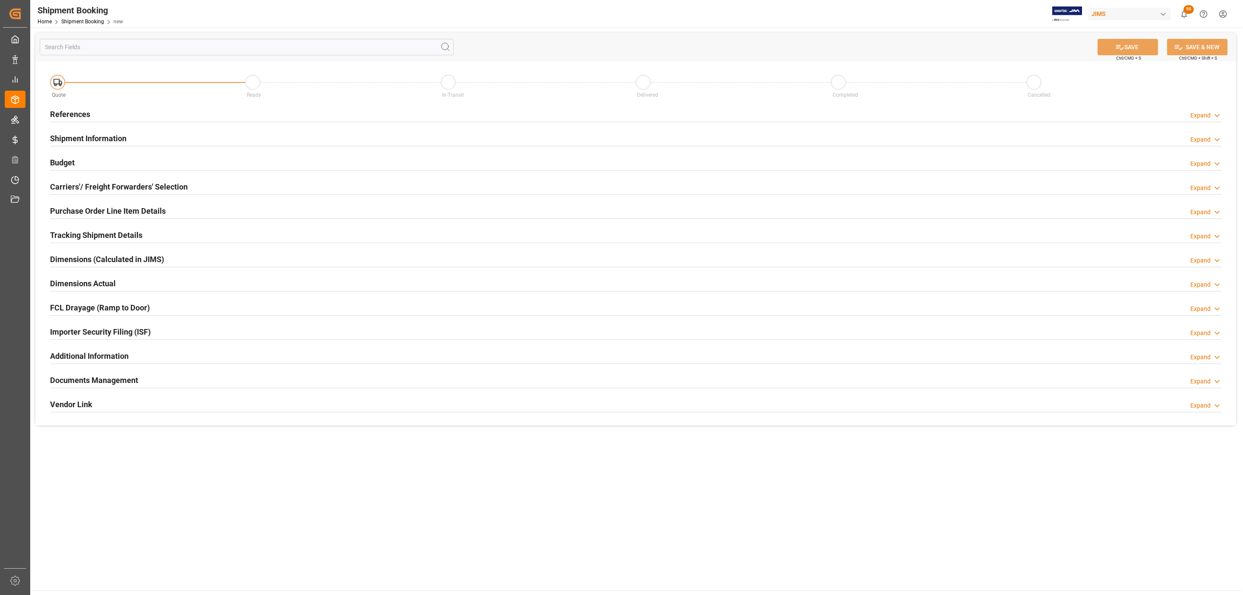
click at [78, 109] on h2 "References" at bounding box center [70, 114] width 40 height 12
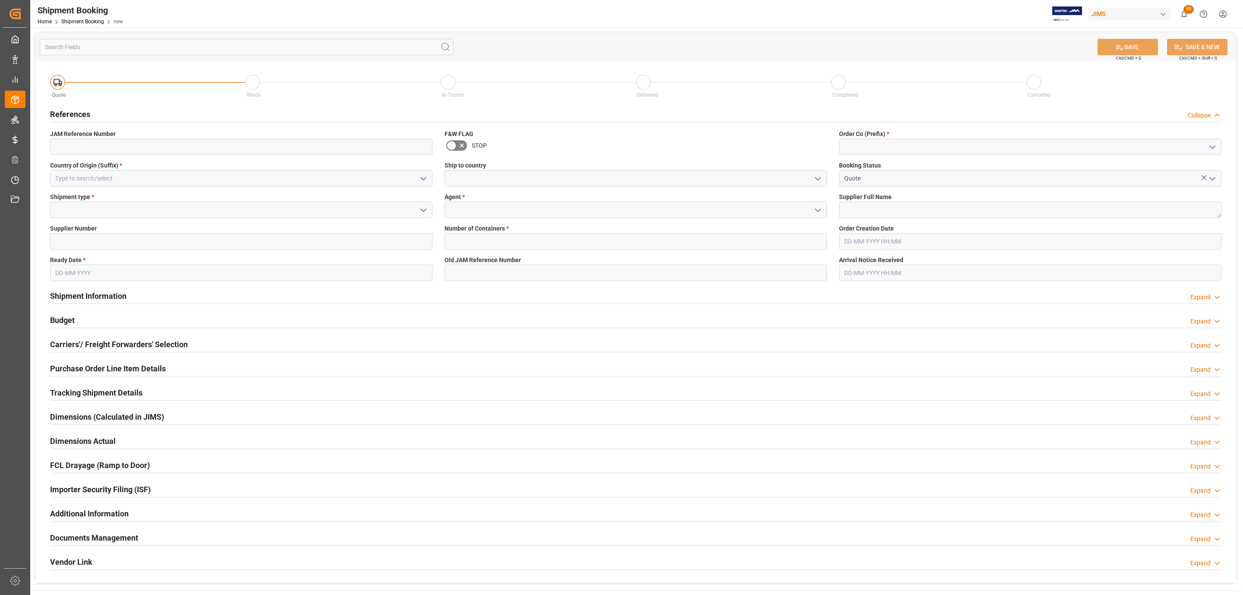
drag, startPoint x: 270, startPoint y: 187, endPoint x: 266, endPoint y: 184, distance: 4.9
click at [268, 187] on div "Country of Origin (Suffix) *" at bounding box center [241, 173] width 394 height 31
click at [264, 183] on input at bounding box center [241, 178] width 382 height 16
click at [178, 197] on div "US" at bounding box center [240, 197] width 381 height 19
type input "US"
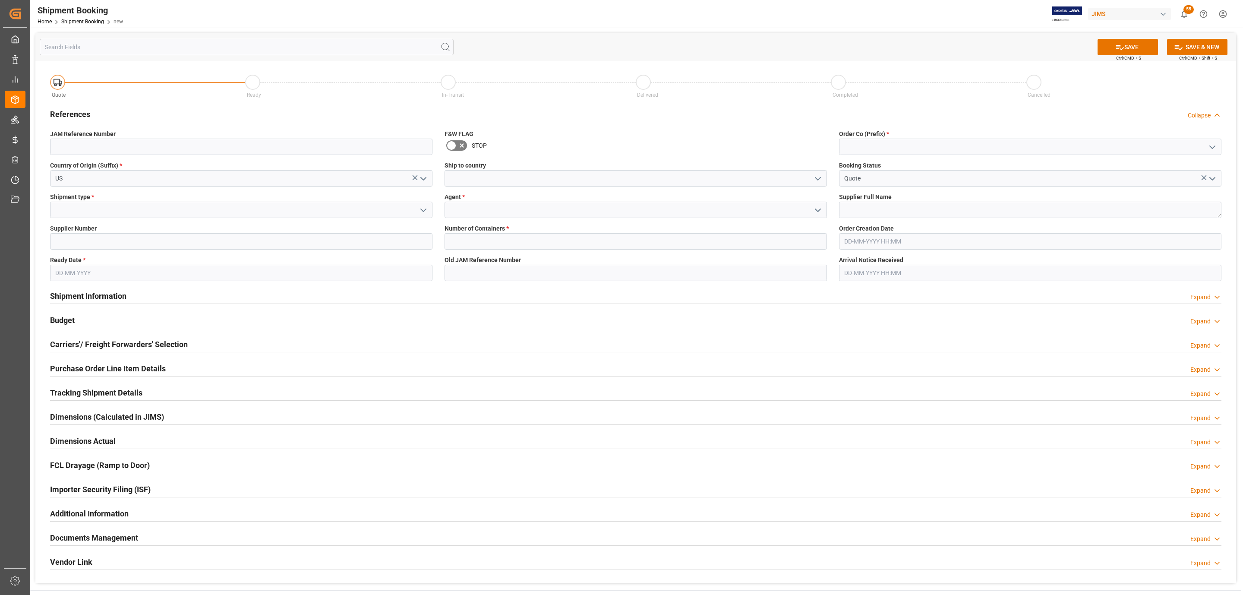
click at [422, 213] on icon "open menu" at bounding box center [423, 210] width 10 height 10
click at [65, 267] on div "LTL" at bounding box center [240, 267] width 381 height 19
type input "LTL"
click at [70, 240] on input at bounding box center [241, 241] width 382 height 16
click at [79, 239] on input at bounding box center [241, 241] width 382 height 16
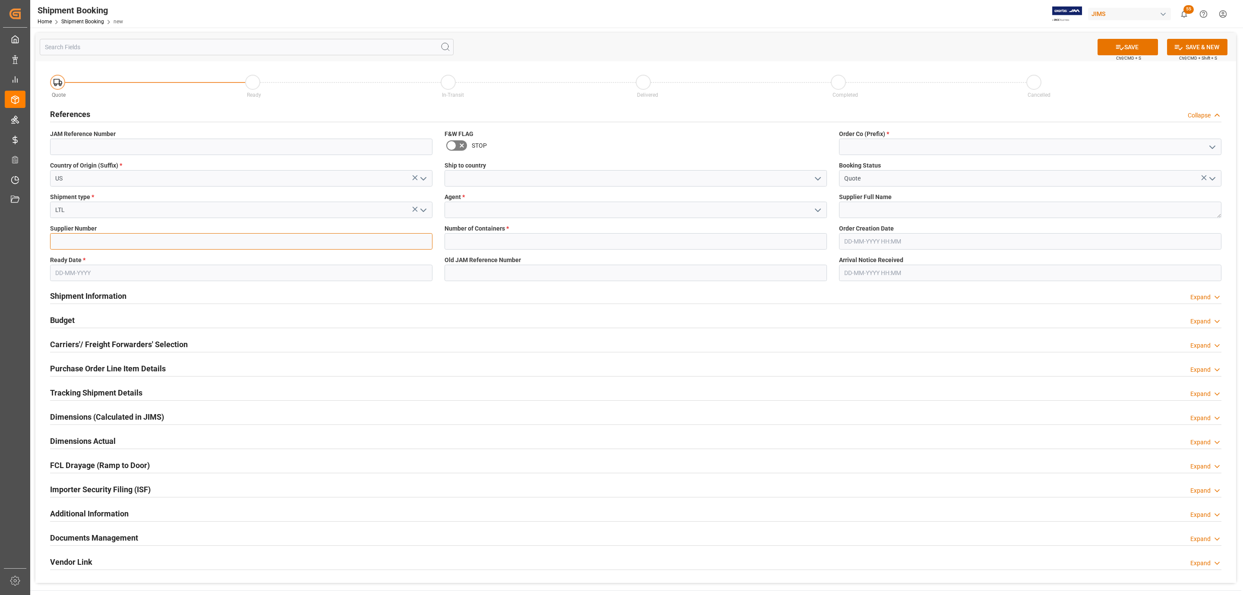
paste input "304611"
type input "304611"
click at [69, 268] on input "text" at bounding box center [241, 272] width 382 height 16
click at [79, 289] on div "September 2025 Mo Tu We Th Fr Sa Su" at bounding box center [111, 300] width 123 height 29
click at [114, 357] on span "18" at bounding box center [112, 359] width 6 height 6
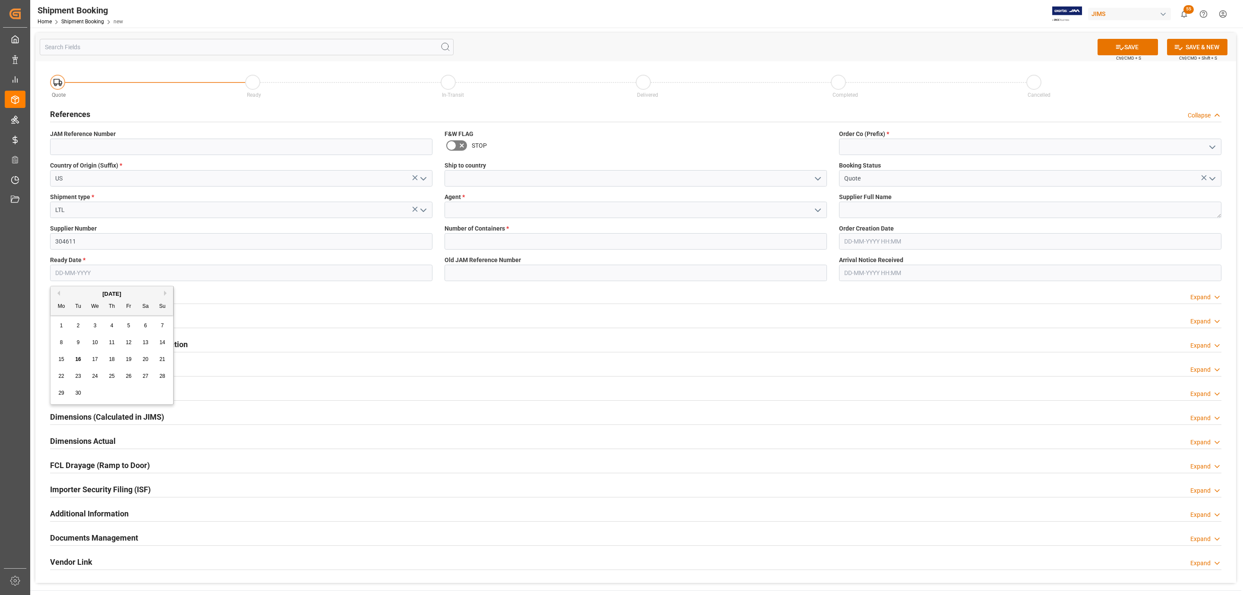
type input "[DATE]"
click at [818, 179] on icon "open menu" at bounding box center [817, 178] width 10 height 10
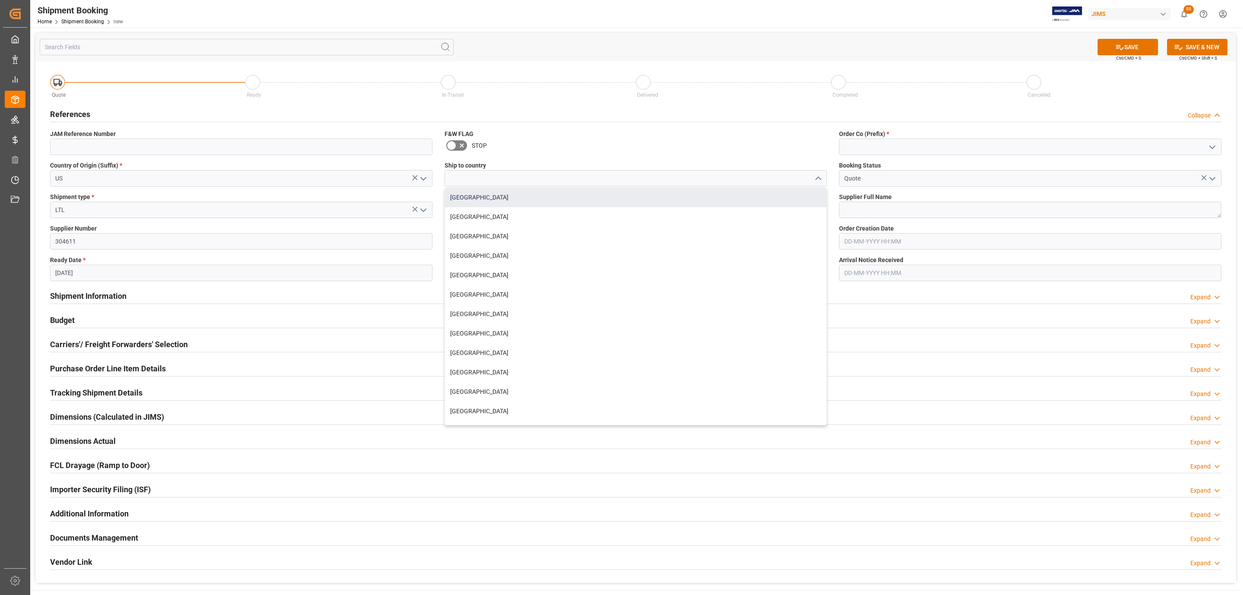
click at [489, 199] on div "[GEOGRAPHIC_DATA]" at bounding box center [635, 197] width 381 height 19
type input "[GEOGRAPHIC_DATA]"
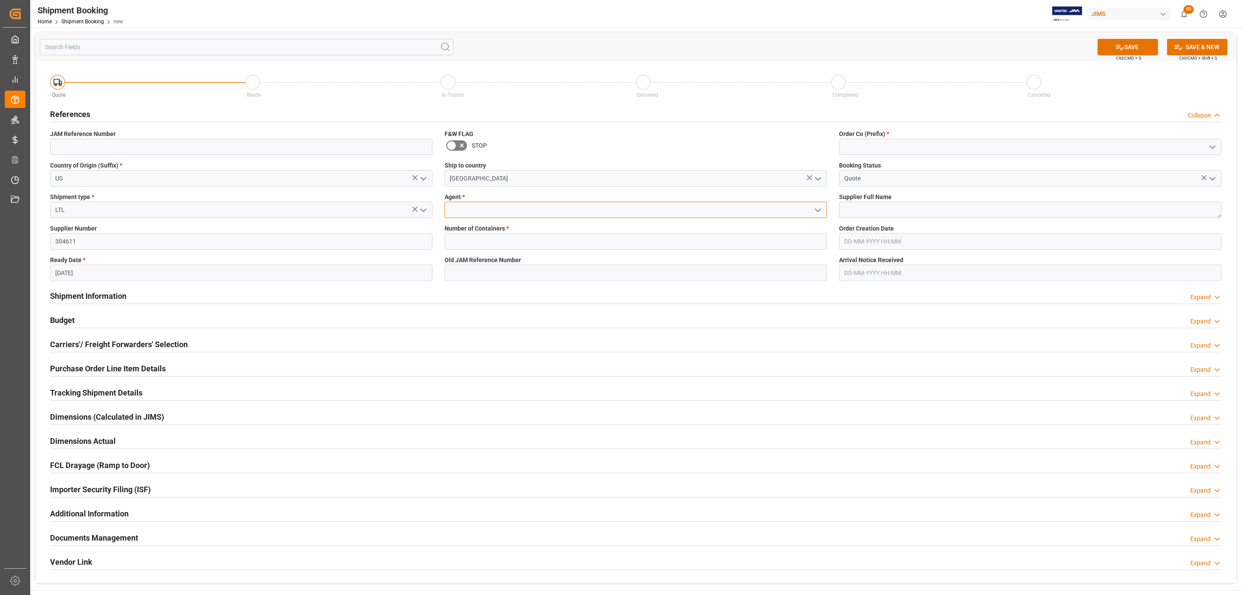
drag, startPoint x: 540, startPoint y: 208, endPoint x: 667, endPoint y: 229, distance: 128.7
click at [542, 208] on input at bounding box center [635, 209] width 382 height 16
click at [818, 209] on icon "open menu" at bounding box center [817, 210] width 10 height 10
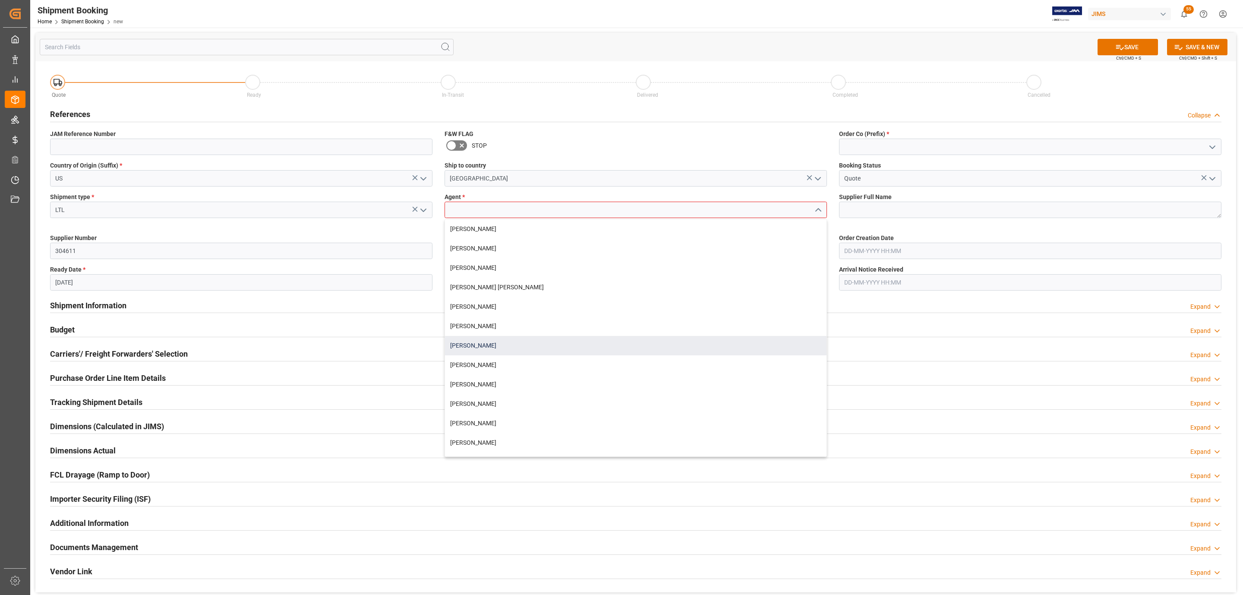
click at [501, 340] on div "[PERSON_NAME]" at bounding box center [635, 345] width 381 height 19
type input "[PERSON_NAME]"
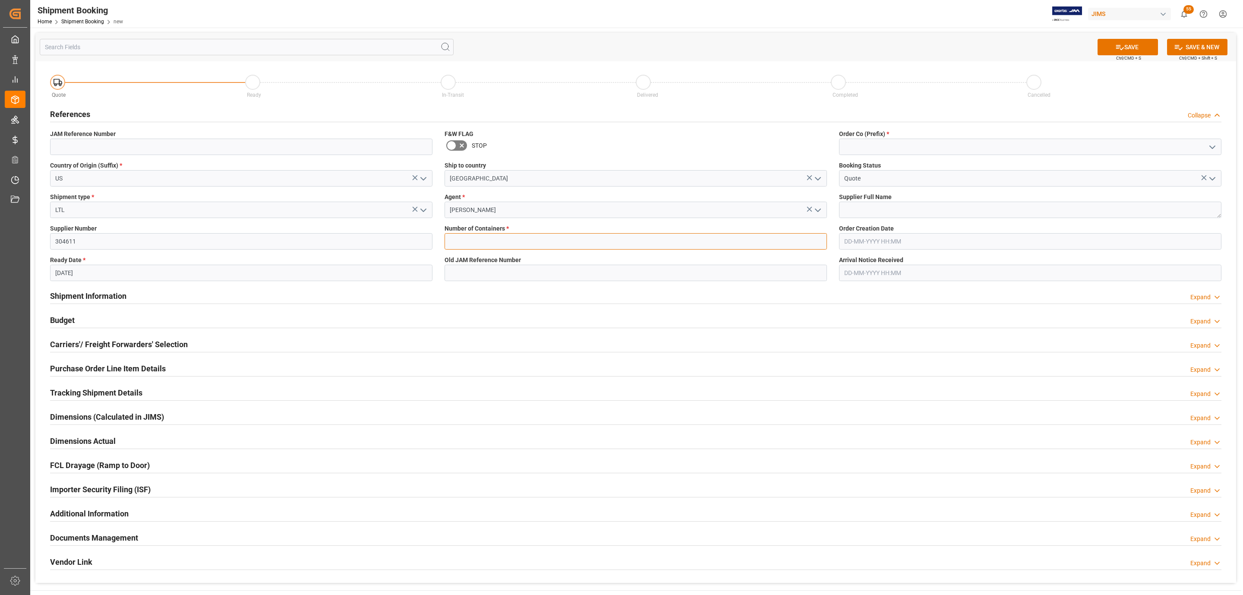
click at [472, 246] on input "text" at bounding box center [635, 241] width 382 height 16
type input "0"
click at [1212, 145] on icon "open menu" at bounding box center [1212, 147] width 10 height 10
click at [936, 180] on div "77" at bounding box center [1029, 185] width 381 height 19
type input "77"
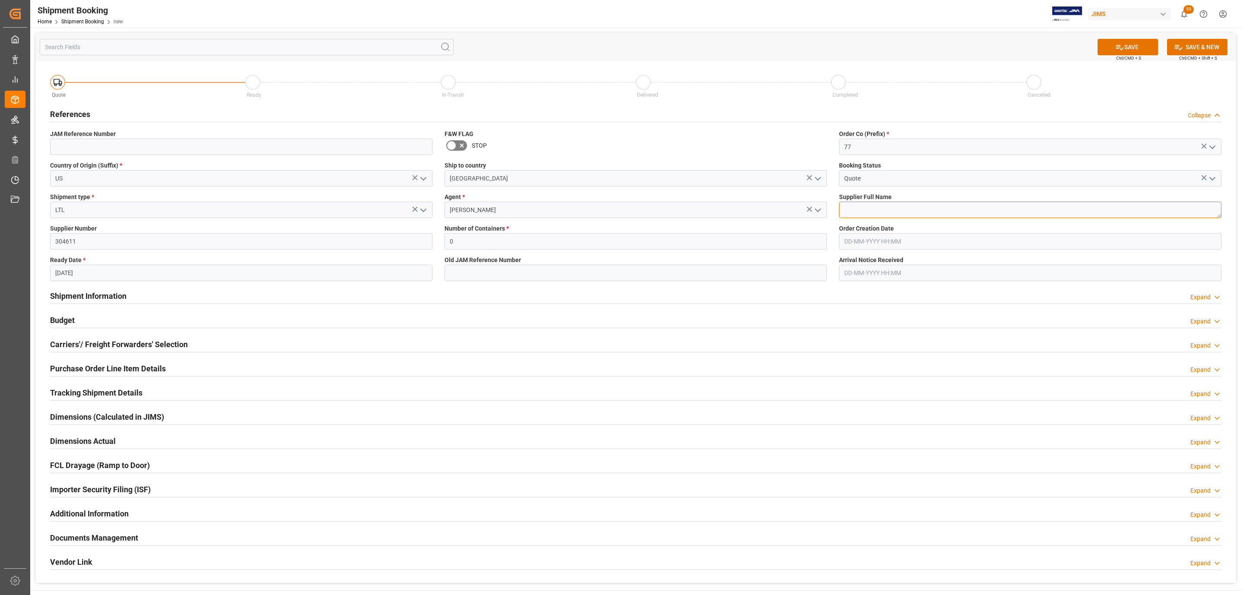
click at [909, 214] on textarea at bounding box center [1030, 209] width 382 height 16
paste textarea "SoundTube Entertainment Inc."
type textarea "SoundTube Entertainment Inc."
click at [1135, 49] on button "SAVE" at bounding box center [1127, 47] width 60 height 16
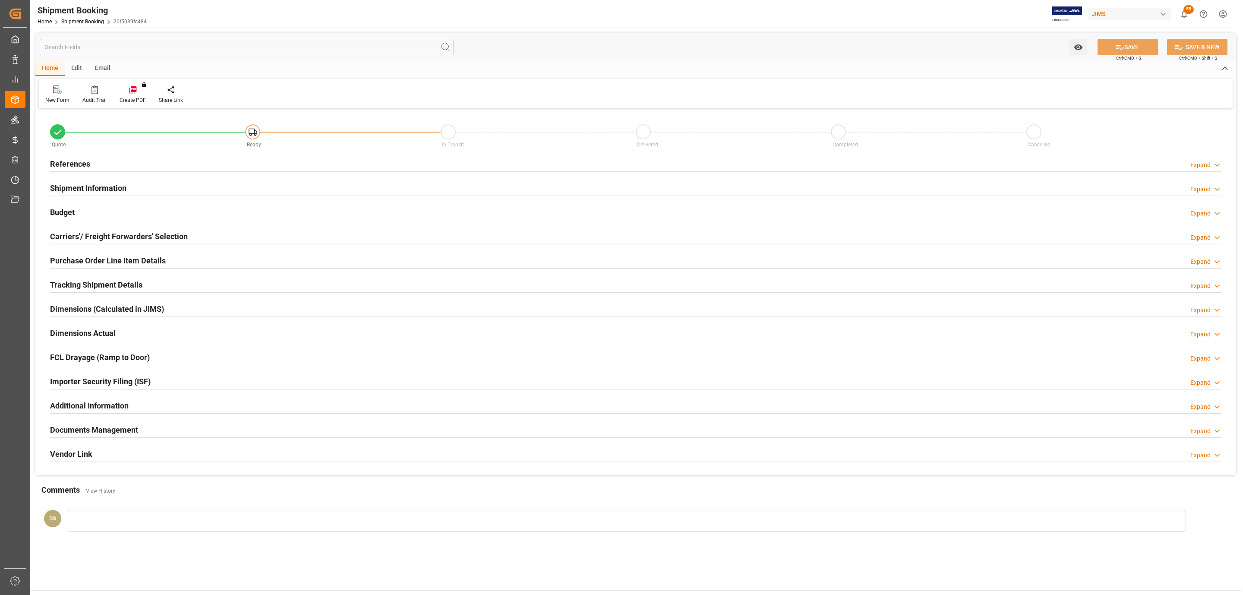
type input "0"
type input "[DATE]"
click at [70, 158] on h2 "References" at bounding box center [70, 164] width 40 height 12
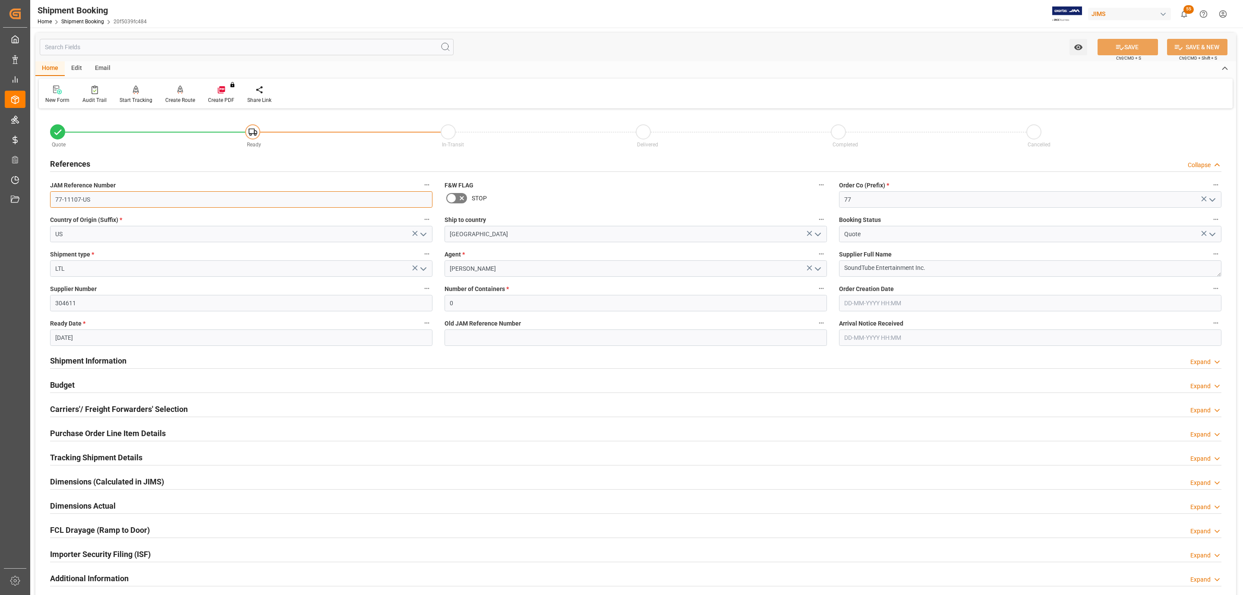
click at [101, 195] on input "77-11107-US" at bounding box center [241, 199] width 382 height 16
click at [102, 195] on input "77-11107-US" at bounding box center [241, 199] width 382 height 16
click at [91, 409] on h2 "Carriers'/ Freight Forwarders' Selection" at bounding box center [119, 409] width 138 height 12
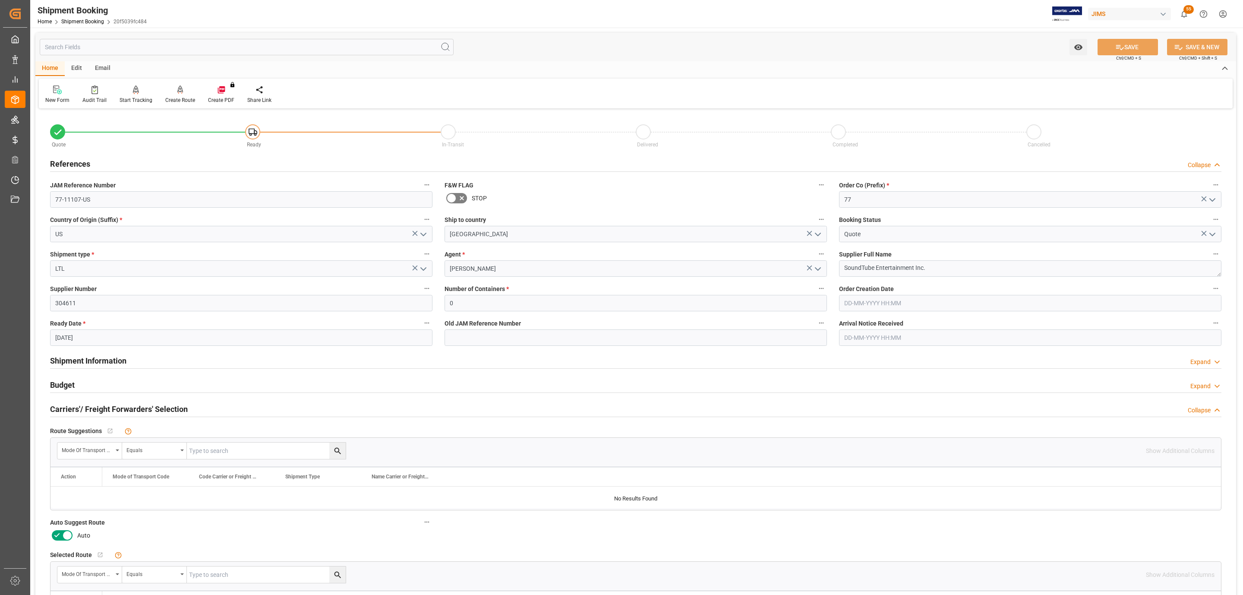
click at [66, 535] on icon at bounding box center [67, 535] width 10 height 10
click at [0, 0] on input "checkbox" at bounding box center [0, 0] width 0 height 0
click at [1124, 46] on button "SAVE" at bounding box center [1127, 47] width 60 height 16
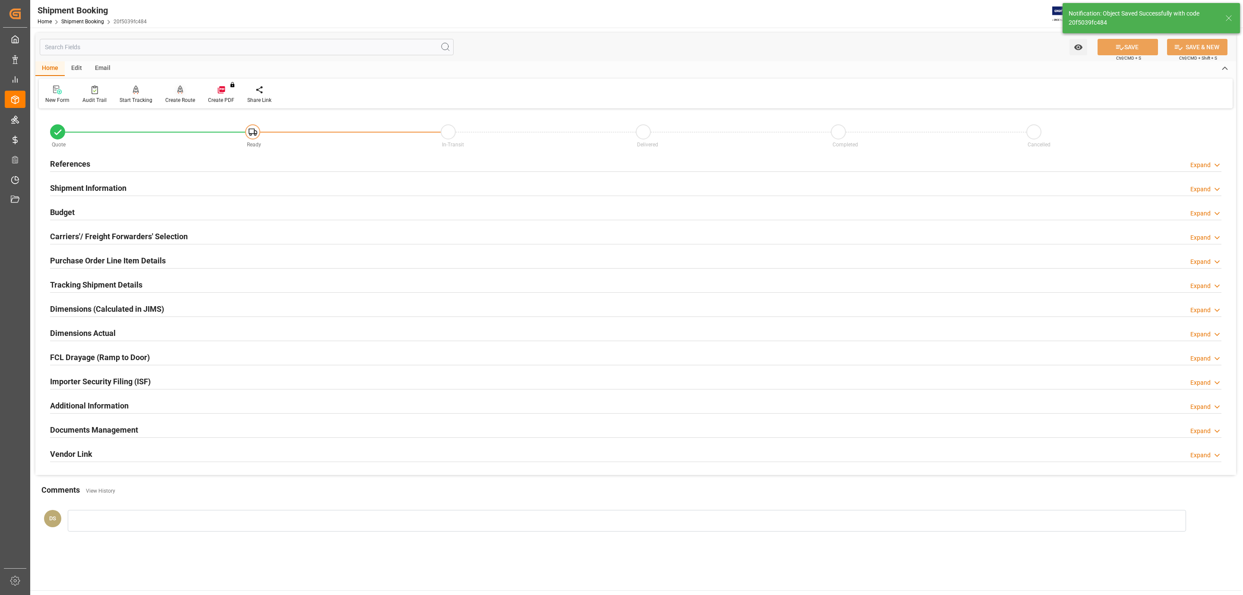
click at [179, 98] on div "Create Route" at bounding box center [180, 100] width 30 height 8
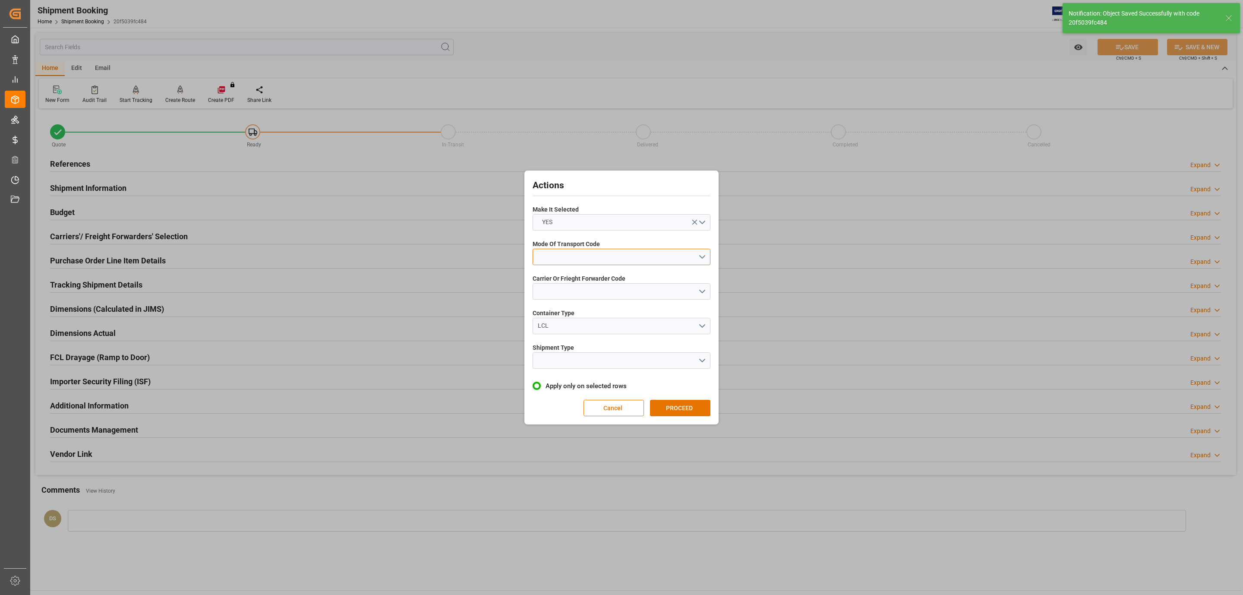
click at [572, 255] on button "open menu" at bounding box center [621, 257] width 178 height 16
click at [598, 327] on div "5- COURIER GROUND" at bounding box center [621, 331] width 177 height 18
click at [592, 293] on button "open menu" at bounding box center [621, 291] width 178 height 16
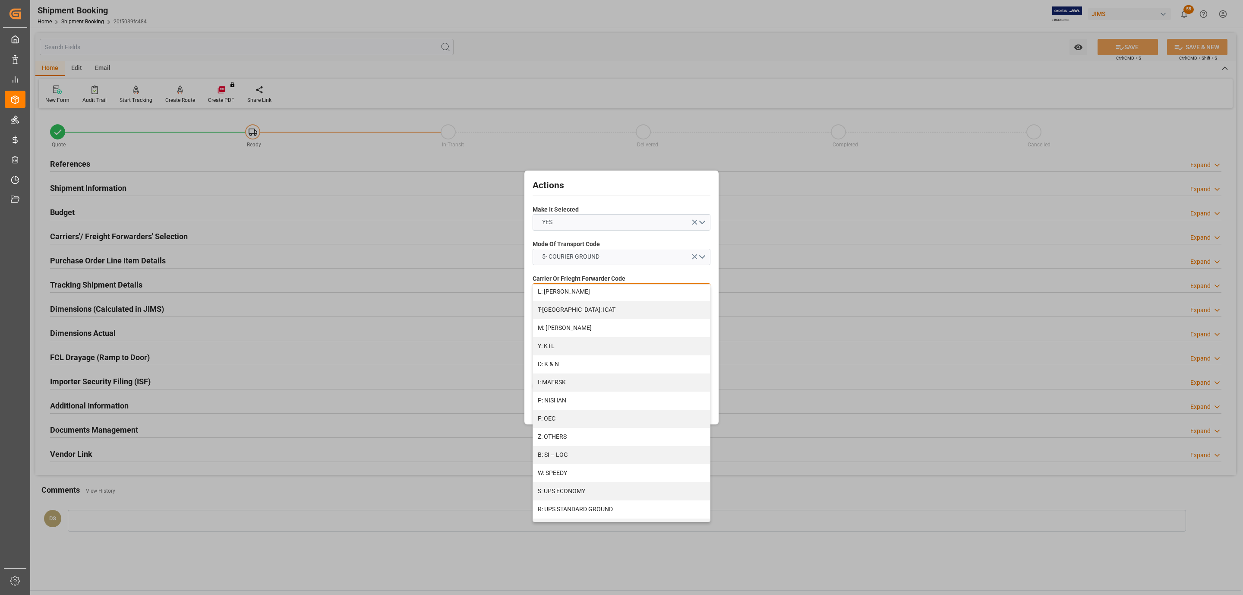
scroll to position [387, 0]
click at [598, 486] on div "R: UPS STANDARD GROUND" at bounding box center [621, 486] width 177 height 18
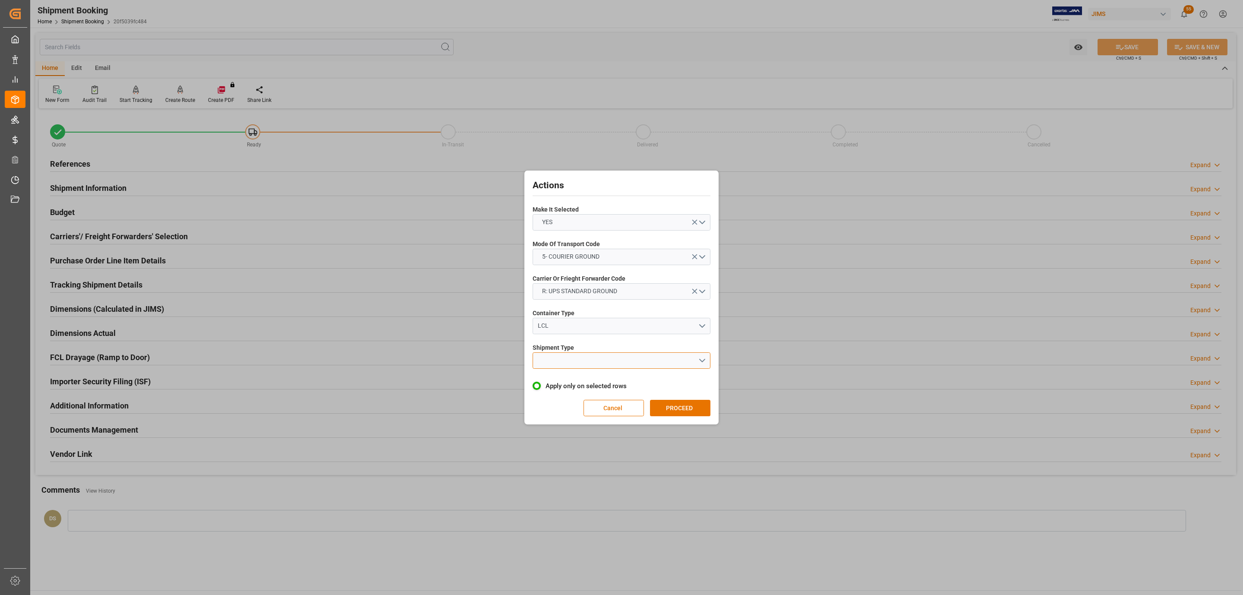
click at [587, 359] on button "open menu" at bounding box center [621, 360] width 178 height 16
click at [587, 364] on div "LTL" at bounding box center [621, 362] width 177 height 18
click at [694, 408] on button "PROCEED" at bounding box center [680, 408] width 60 height 16
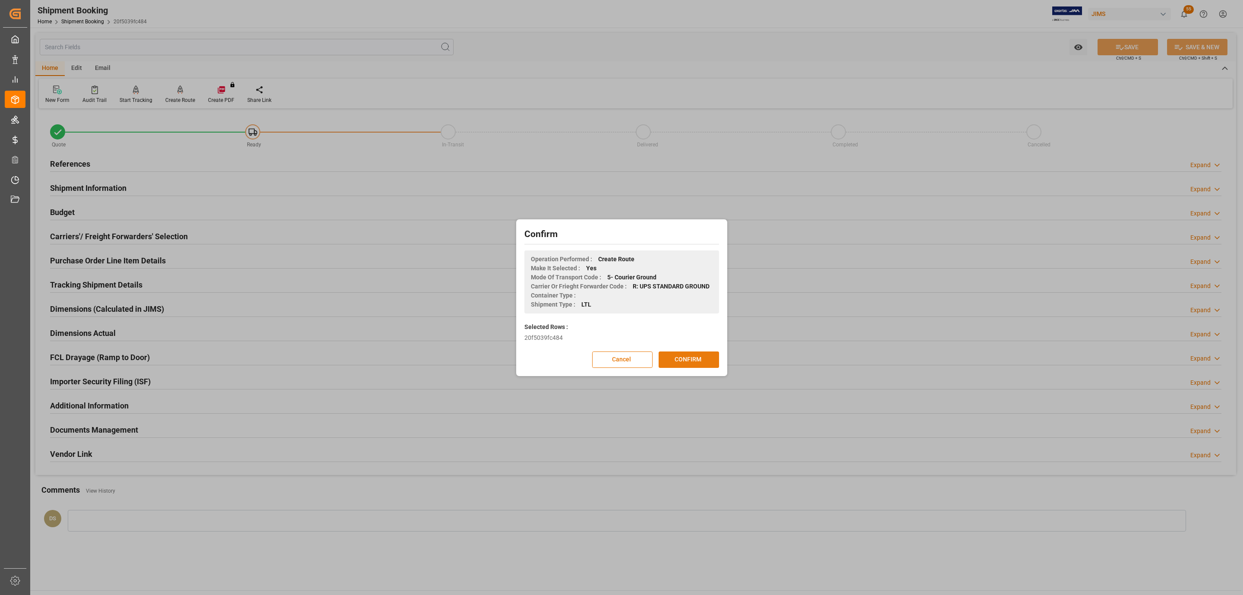
click at [692, 367] on button "CONFIRM" at bounding box center [688, 359] width 60 height 16
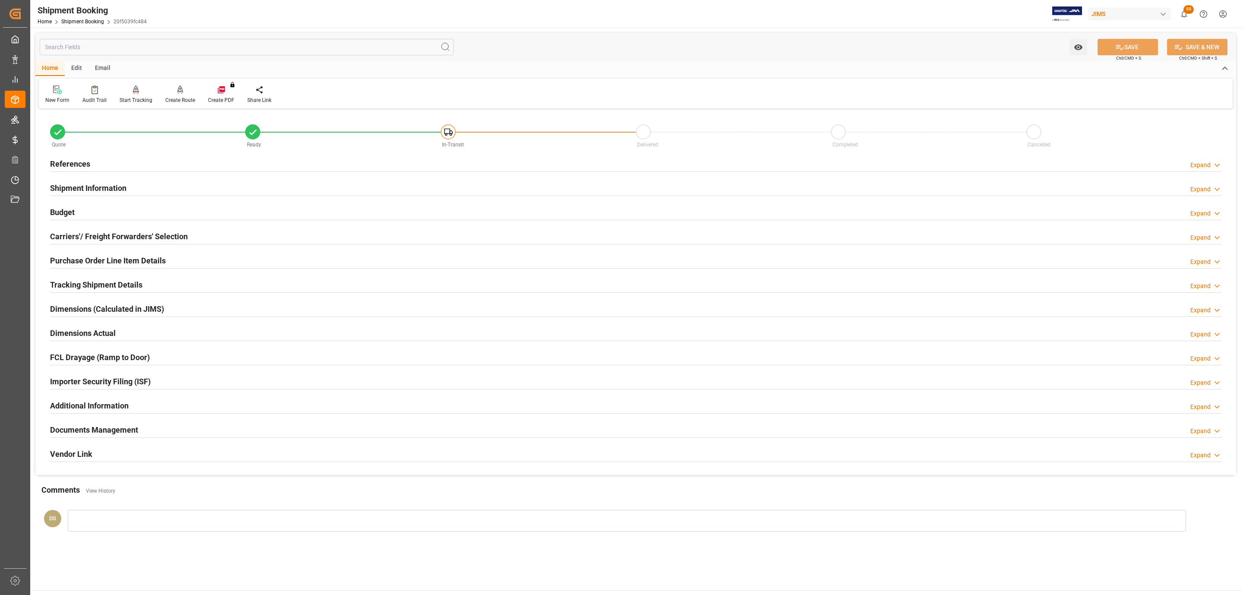
click at [94, 261] on h2 "Purchase Order Line Item Details" at bounding box center [108, 261] width 116 height 12
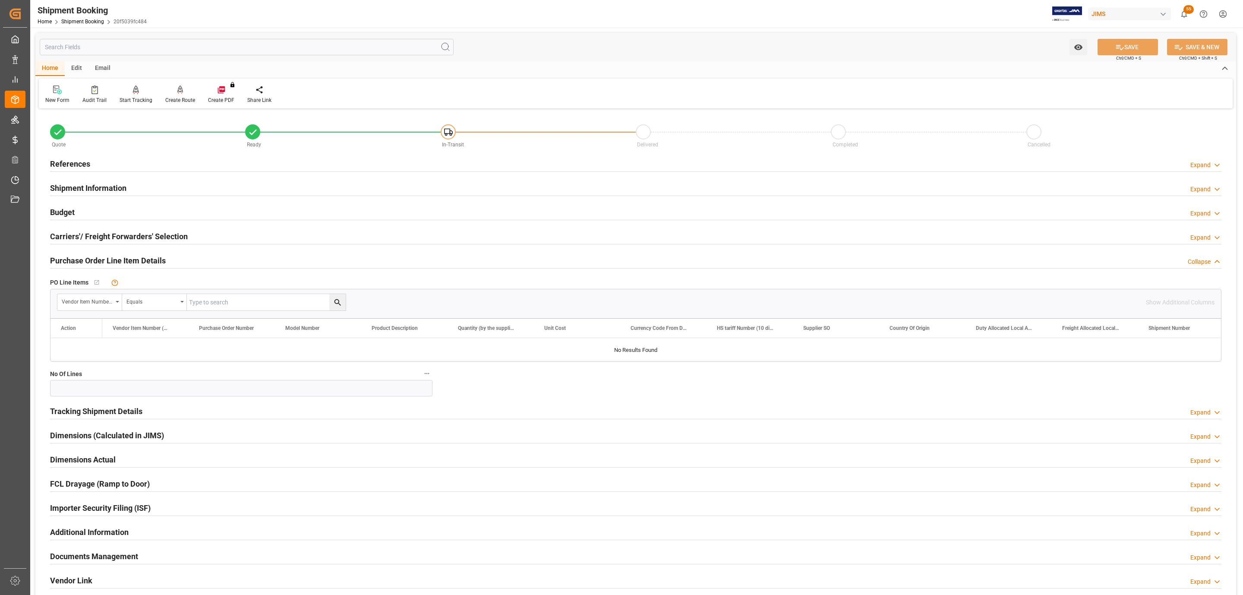
click at [94, 261] on h2 "Purchase Order Line Item Details" at bounding box center [108, 261] width 116 height 12
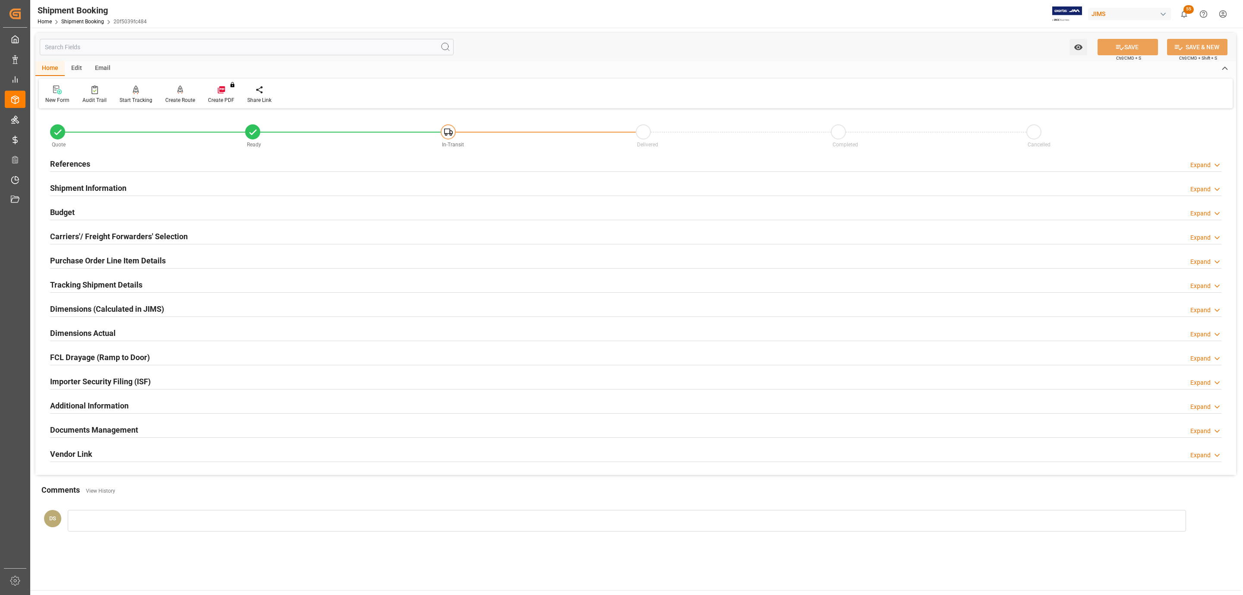
click at [96, 241] on h2 "Carriers'/ Freight Forwarders' Selection" at bounding box center [119, 236] width 138 height 12
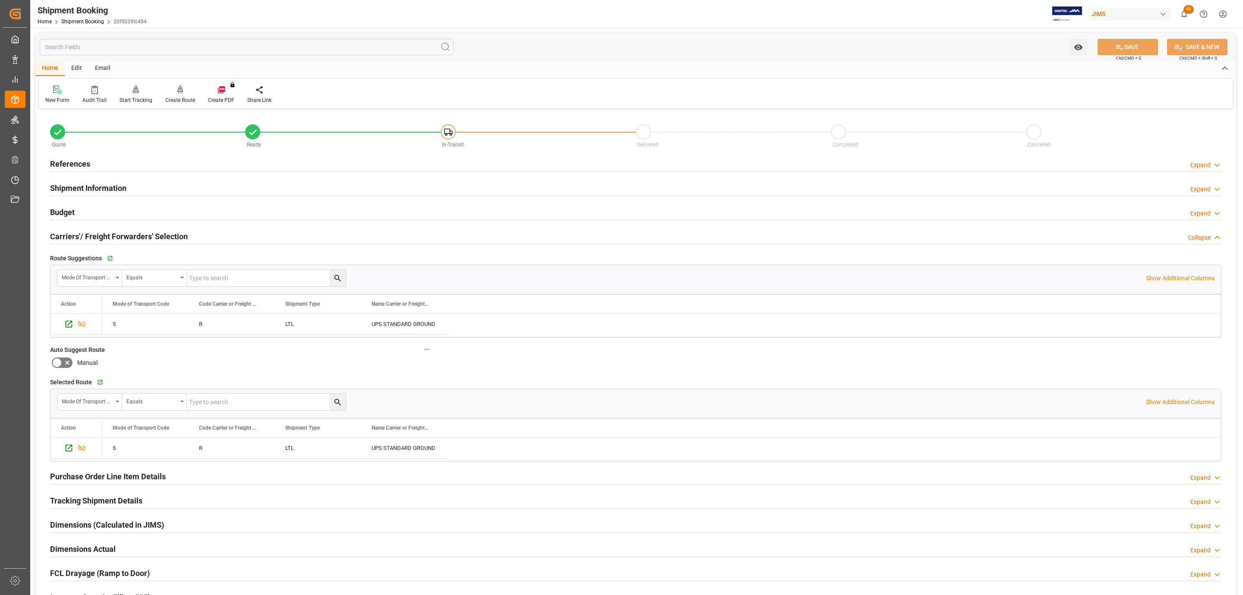
click at [96, 241] on h2 "Carriers'/ Freight Forwarders' Selection" at bounding box center [119, 236] width 138 height 12
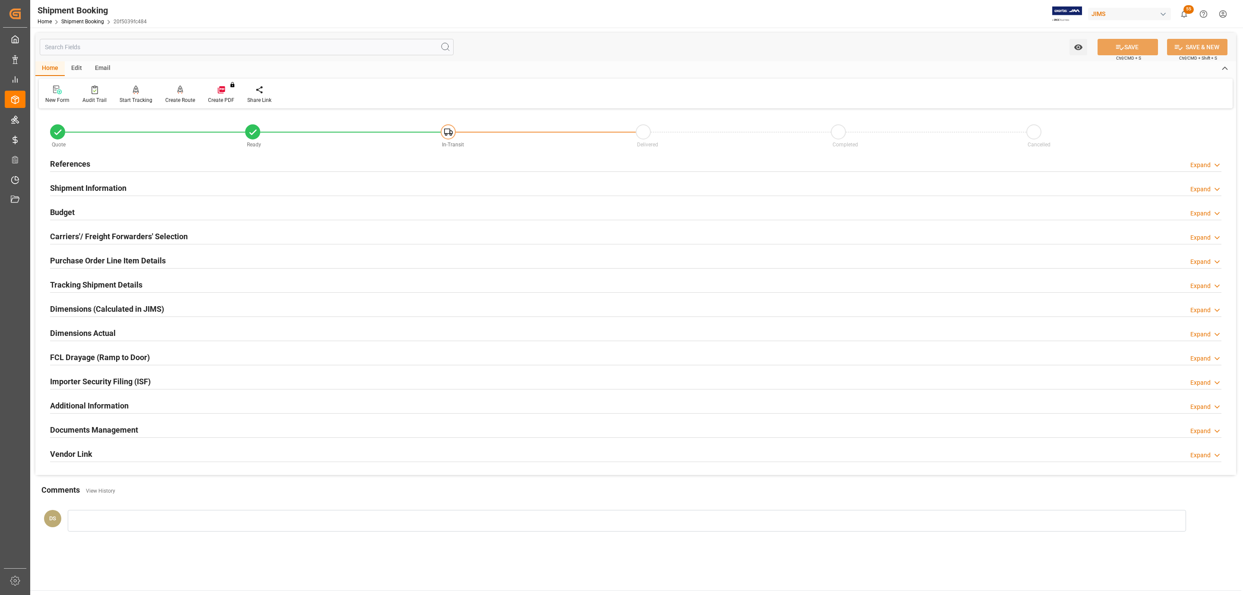
click at [75, 283] on h2 "Tracking Shipment Details" at bounding box center [96, 285] width 92 height 12
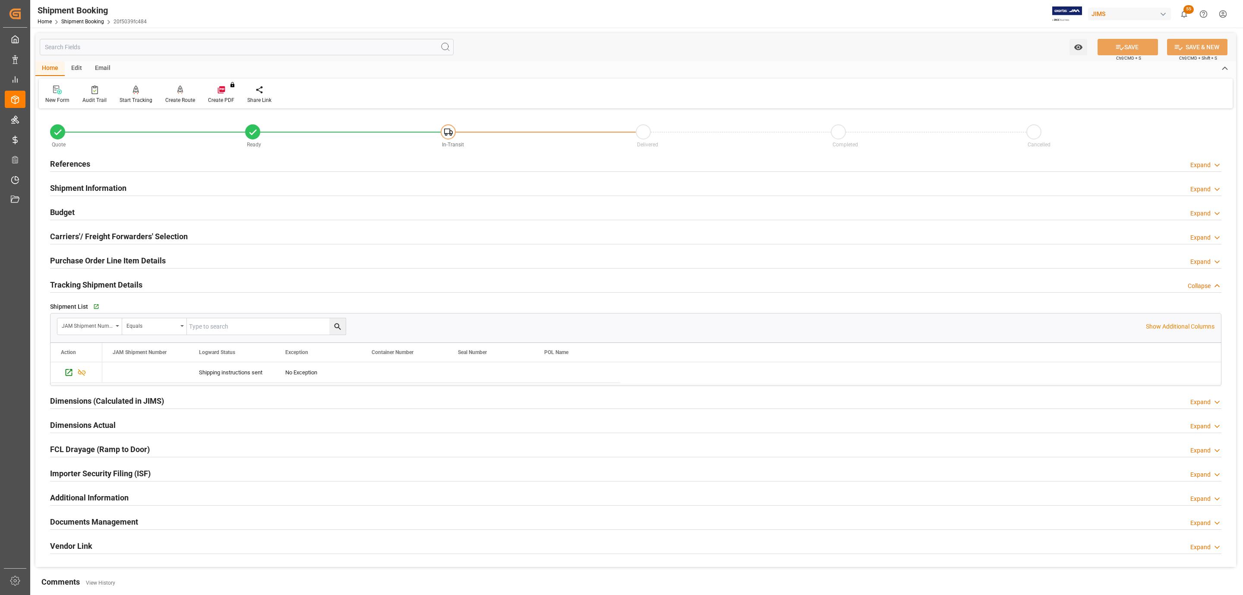
click at [74, 283] on h2 "Tracking Shipment Details" at bounding box center [96, 285] width 92 height 12
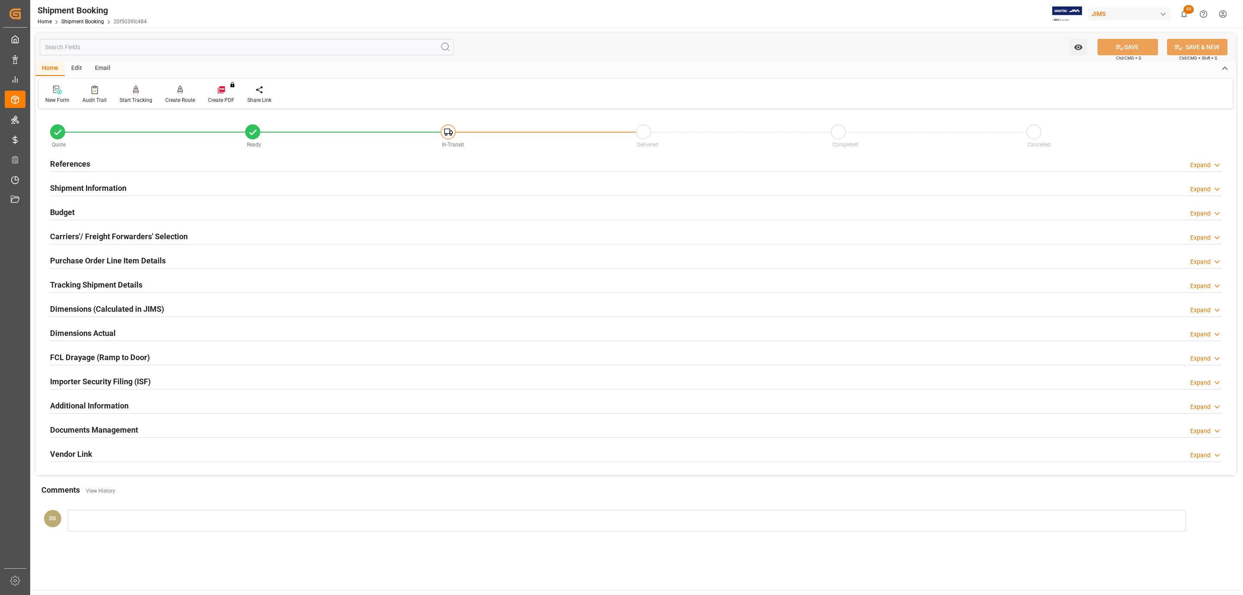
click at [103, 429] on h2 "Documents Management" at bounding box center [94, 430] width 88 height 12
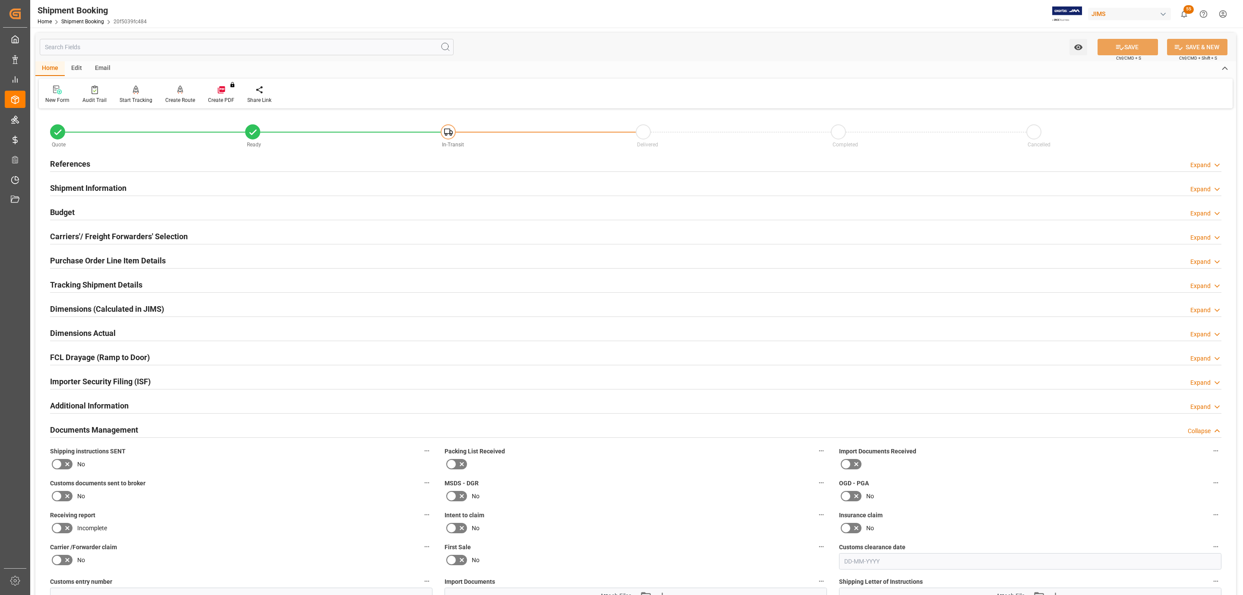
click at [61, 467] on icon at bounding box center [57, 464] width 10 height 10
click at [0, 0] on input "checkbox" at bounding box center [0, 0] width 0 height 0
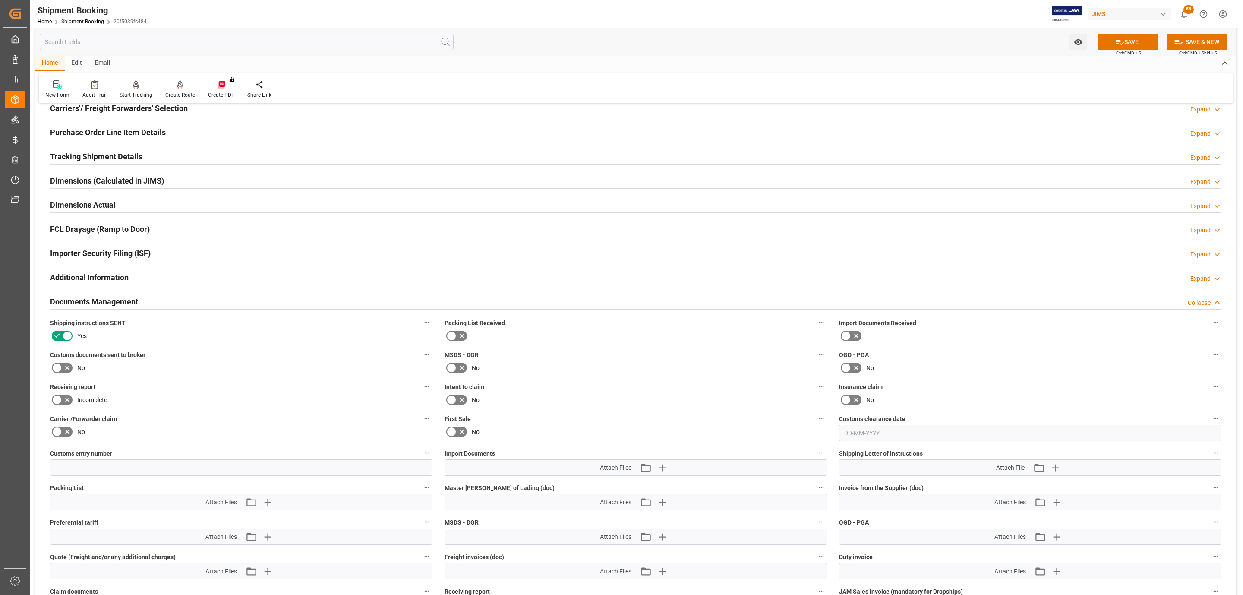
scroll to position [129, 0]
click at [1058, 469] on icon "button" at bounding box center [1055, 466] width 14 height 14
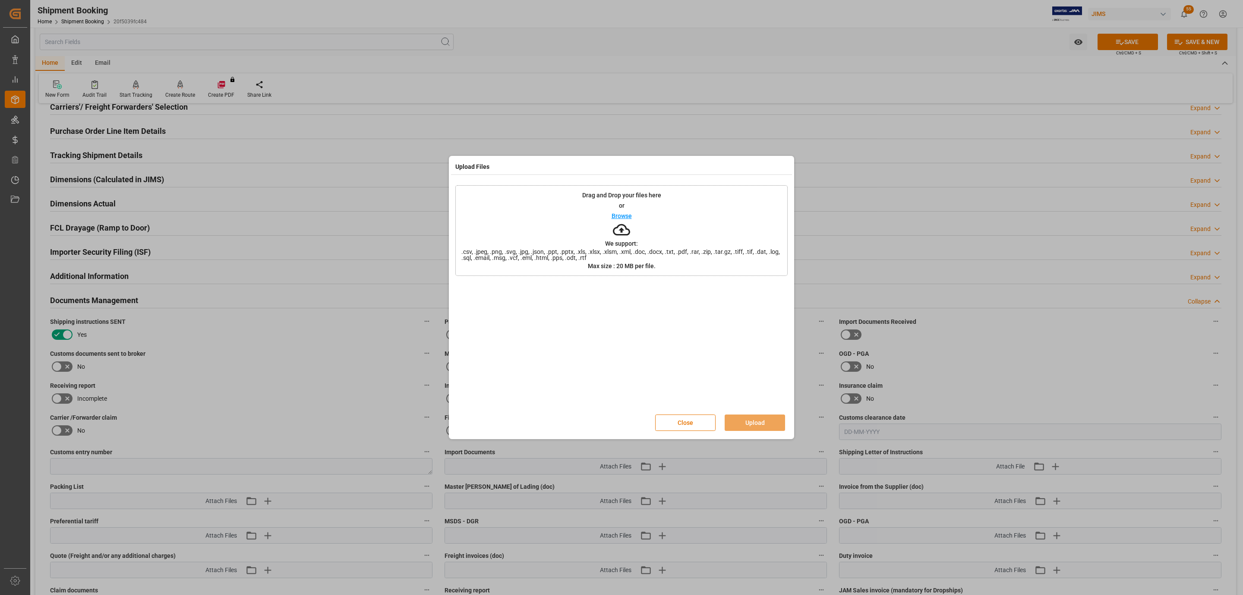
click at [630, 236] on div "Drag and Drop your files here or Browse We support: .csv, .jpeg, .png, .svg, .j…" at bounding box center [621, 230] width 332 height 91
click at [758, 425] on button "Upload" at bounding box center [754, 422] width 60 height 16
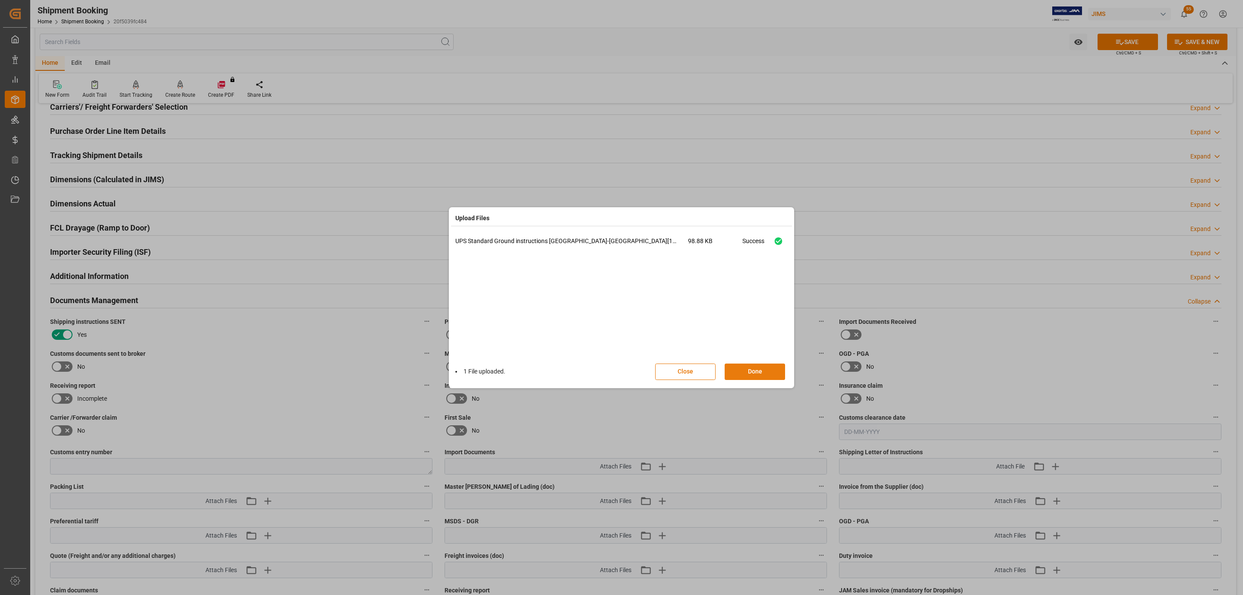
click at [771, 377] on button "Done" at bounding box center [754, 371] width 60 height 16
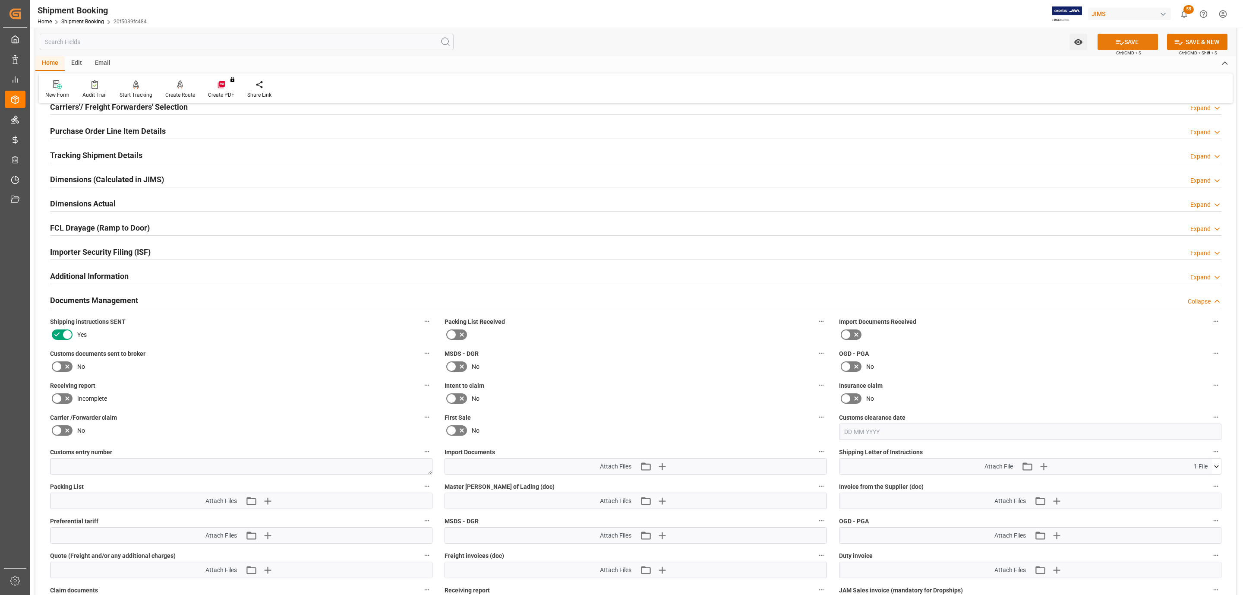
click at [1112, 47] on button "SAVE" at bounding box center [1127, 42] width 60 height 16
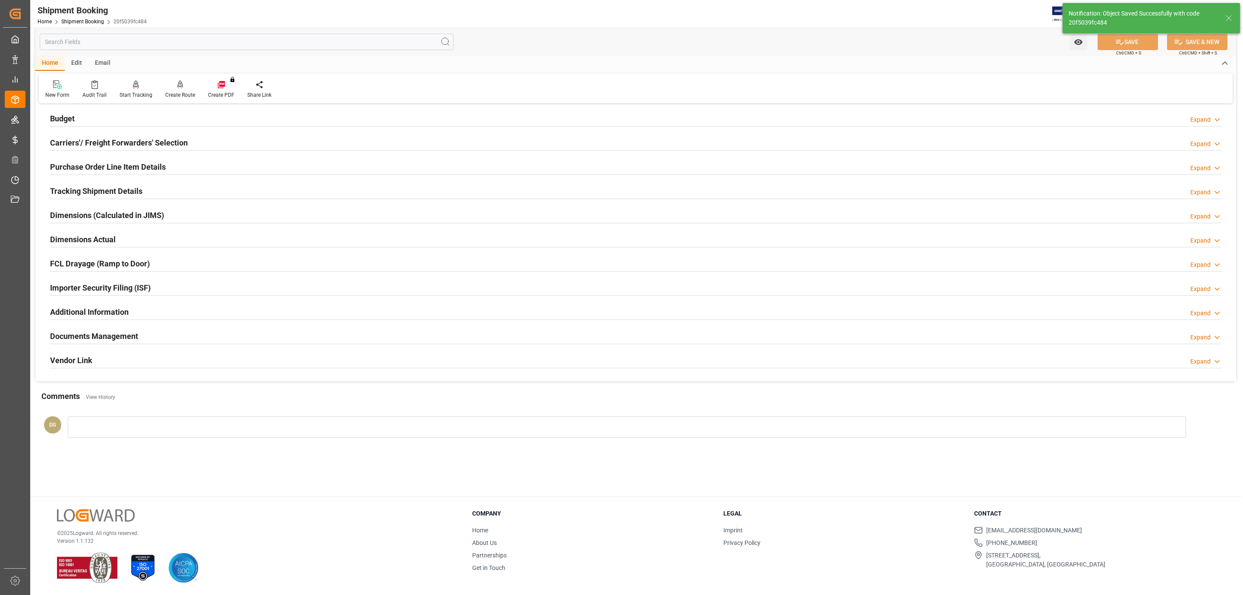
scroll to position [94, 0]
